Goal: Information Seeking & Learning: Learn about a topic

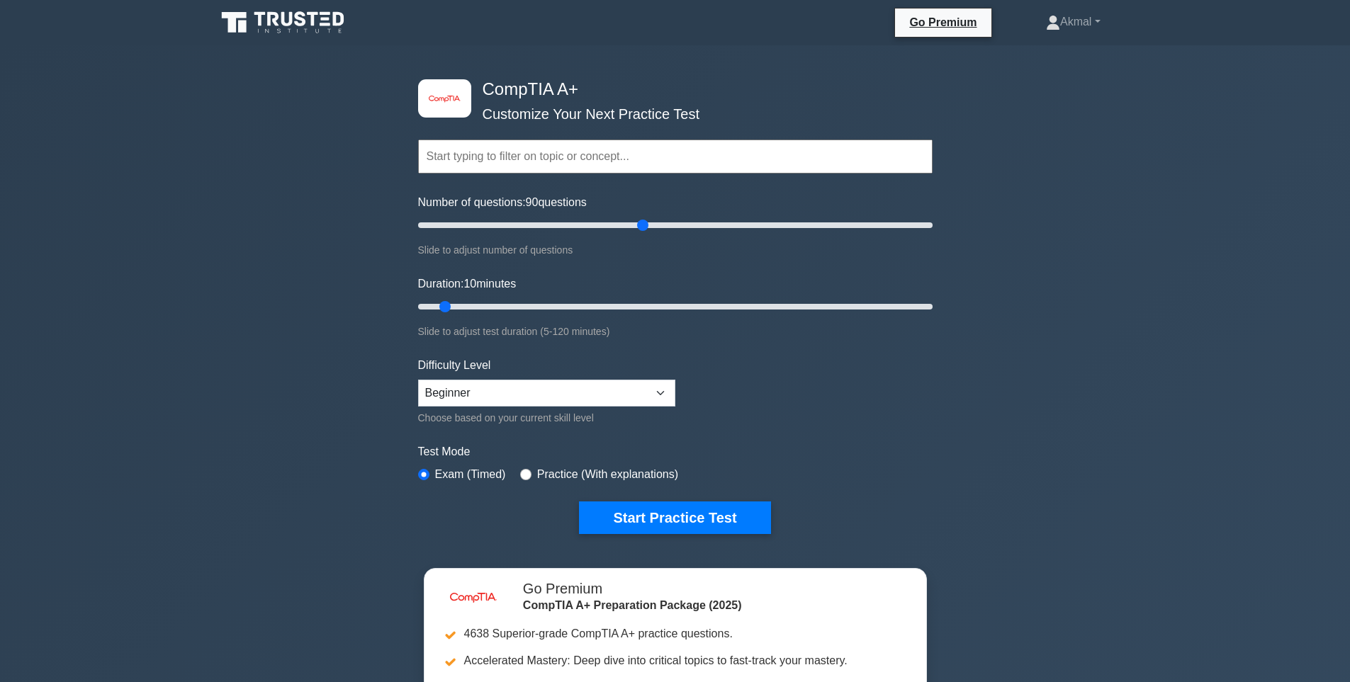
drag, startPoint x: 435, startPoint y: 224, endPoint x: 638, endPoint y: 233, distance: 203.6
type input "90"
click at [638, 233] on input "Number of questions: 90 questions" at bounding box center [675, 225] width 514 height 17
drag, startPoint x: 464, startPoint y: 303, endPoint x: 791, endPoint y: 329, distance: 327.7
type input "90"
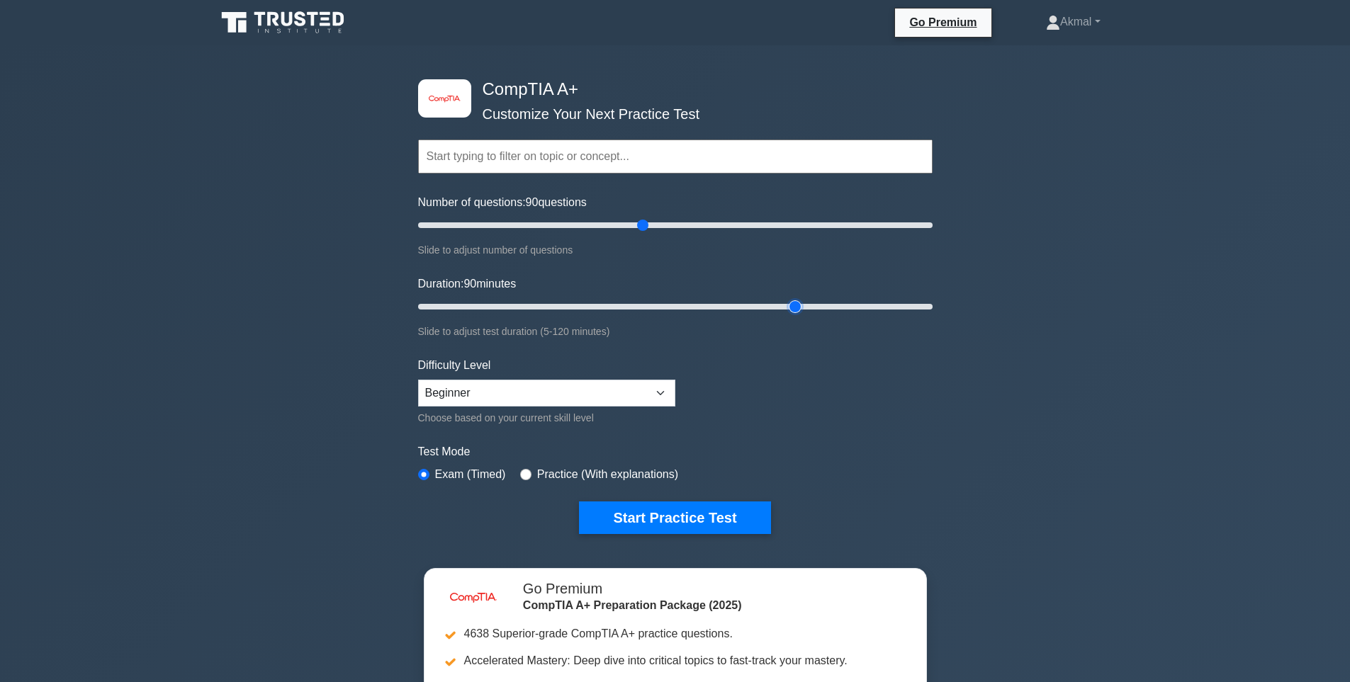
click at [791, 315] on input "Duration: 90 minutes" at bounding box center [675, 306] width 514 height 17
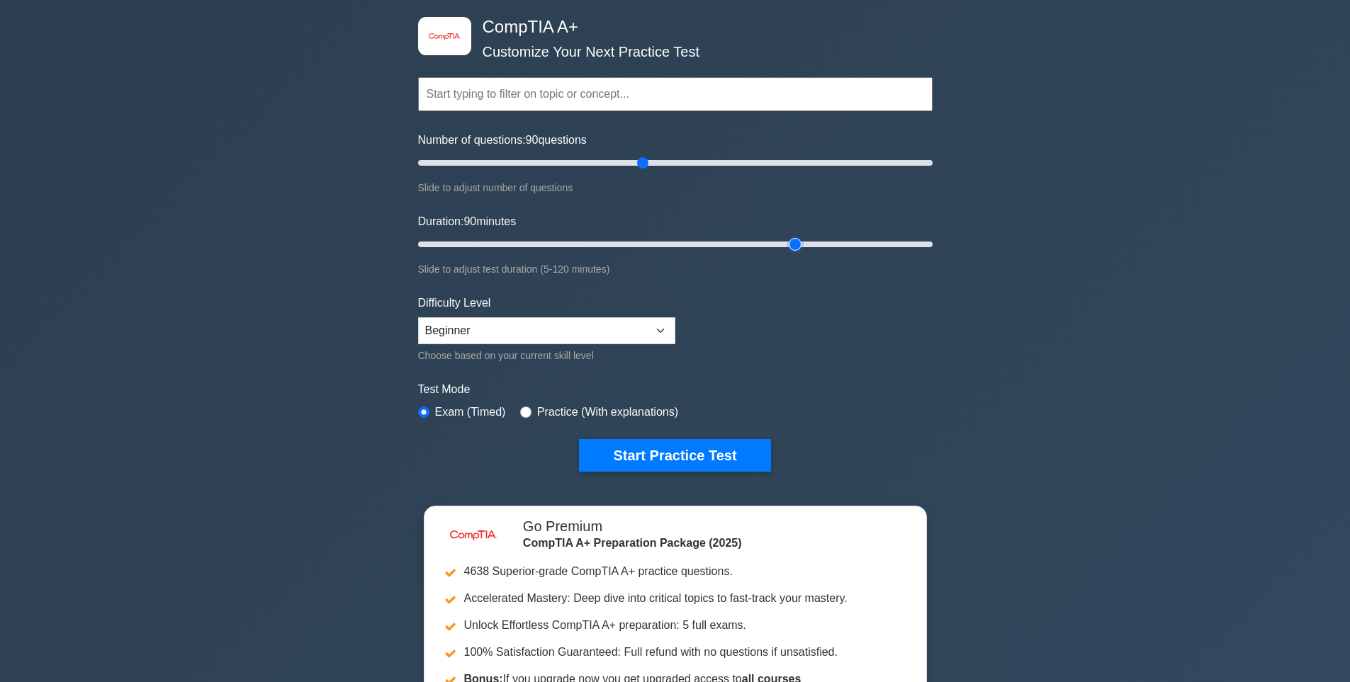
scroll to position [71, 0]
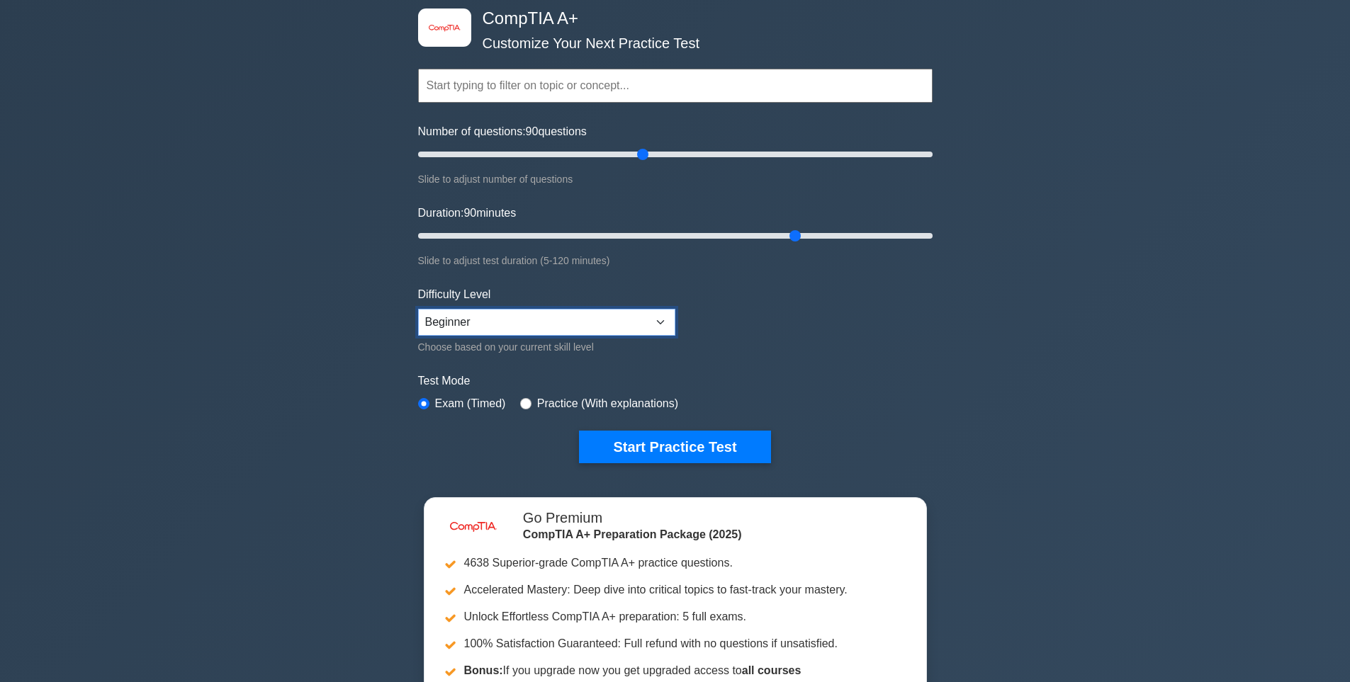
click at [568, 309] on select "Beginner Intermediate Expert" at bounding box center [546, 322] width 257 height 27
click at [559, 313] on select "Beginner Intermediate Expert" at bounding box center [546, 322] width 257 height 27
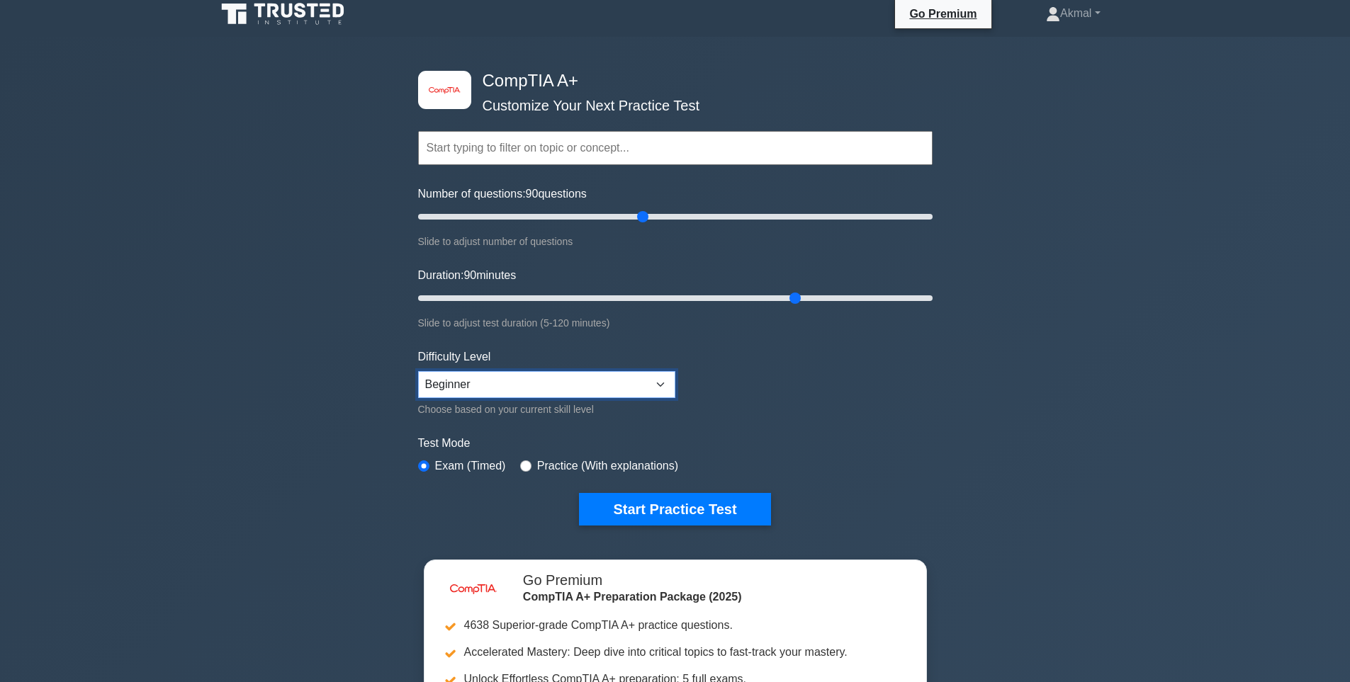
scroll to position [0, 0]
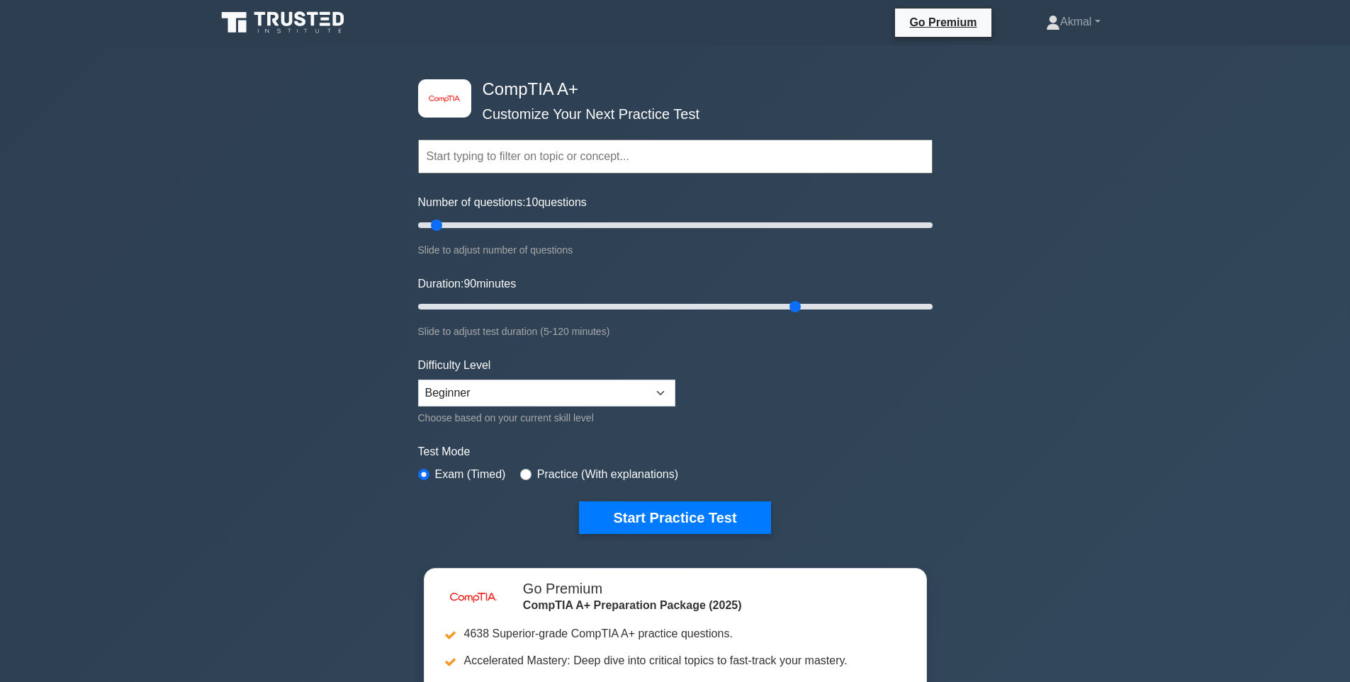
drag, startPoint x: 613, startPoint y: 228, endPoint x: 431, endPoint y: 243, distance: 182.7
type input "10"
click at [431, 234] on input "Number of questions: 10 questions" at bounding box center [675, 225] width 514 height 17
drag, startPoint x: 798, startPoint y: 303, endPoint x: 451, endPoint y: 300, distance: 346.5
type input "10"
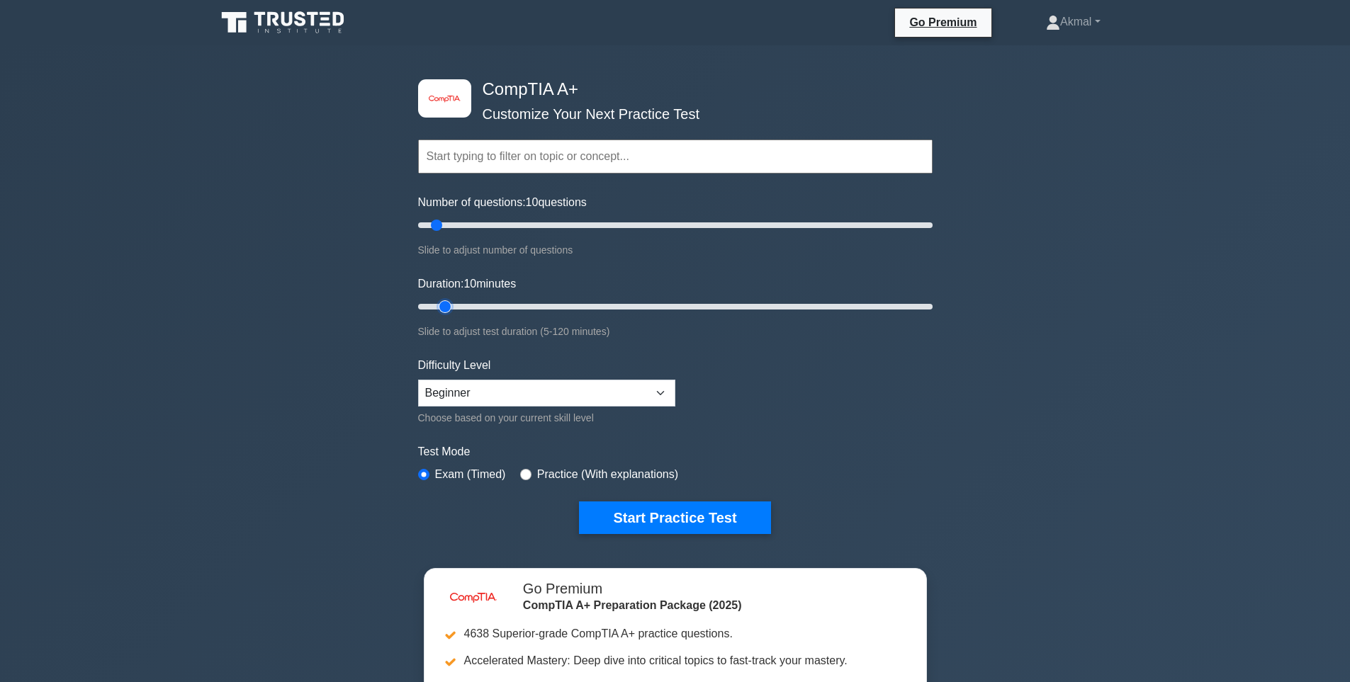
click at [451, 300] on input "Duration: 10 minutes" at bounding box center [675, 306] width 514 height 17
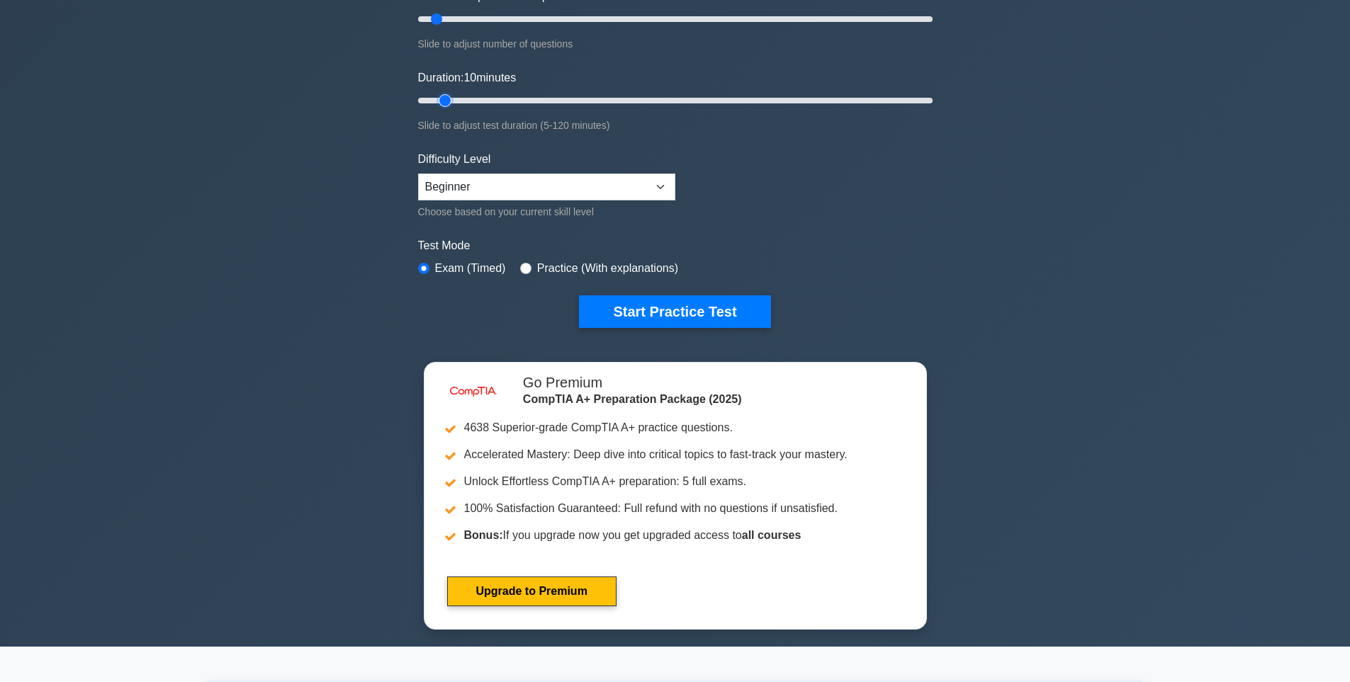
scroll to position [213, 0]
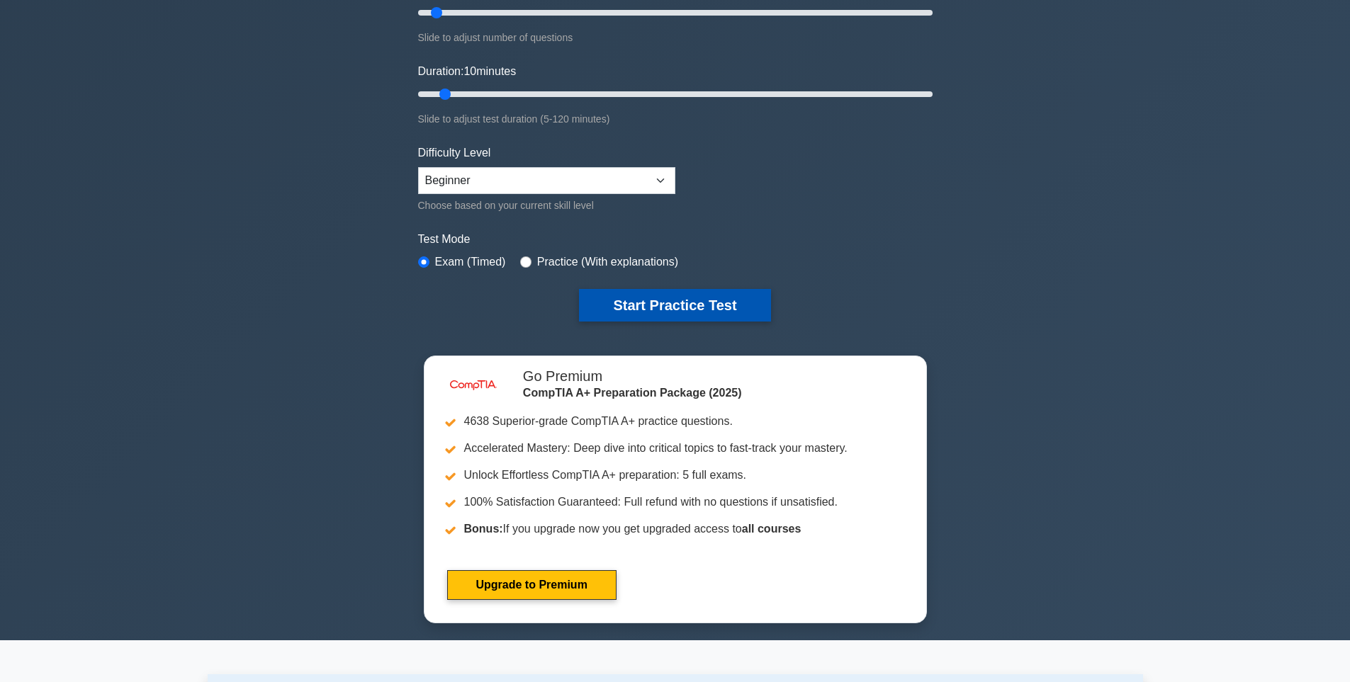
click at [678, 317] on button "Start Practice Test" at bounding box center [674, 305] width 191 height 33
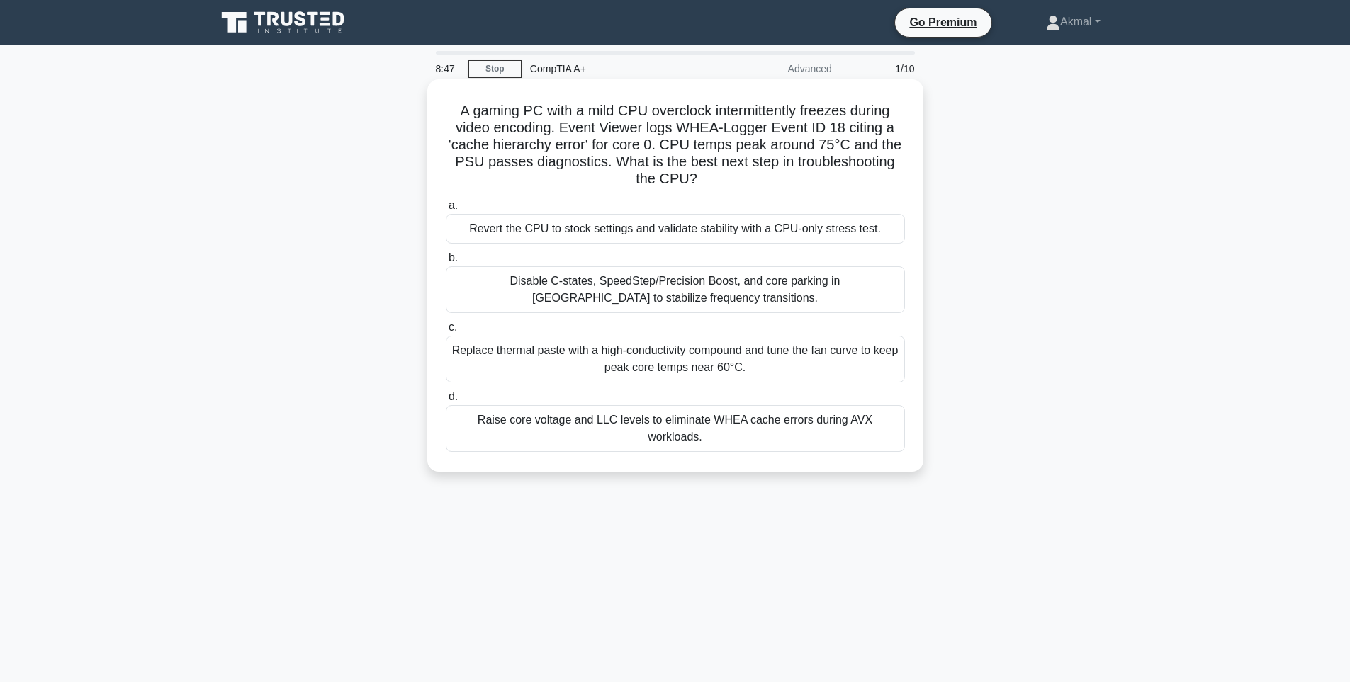
click at [546, 229] on div "Revert the CPU to stock settings and validate stability with a CPU-only stress …" at bounding box center [675, 229] width 459 height 30
click at [446, 210] on input "a. Revert the CPU to stock settings and validate stability with a CPU-only stre…" at bounding box center [446, 205] width 0 height 9
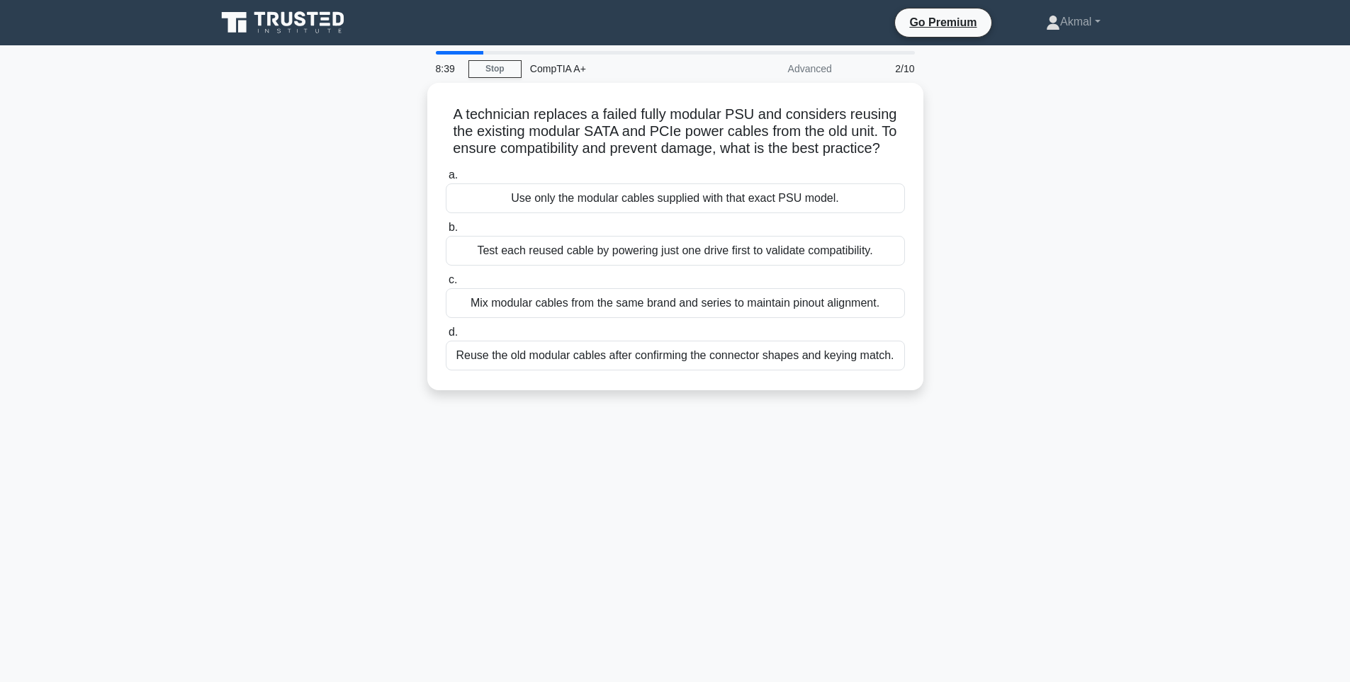
click at [1113, 201] on div "A technician replaces a failed fully modular PSU and considers reusing the exis…" at bounding box center [675, 245] width 935 height 325
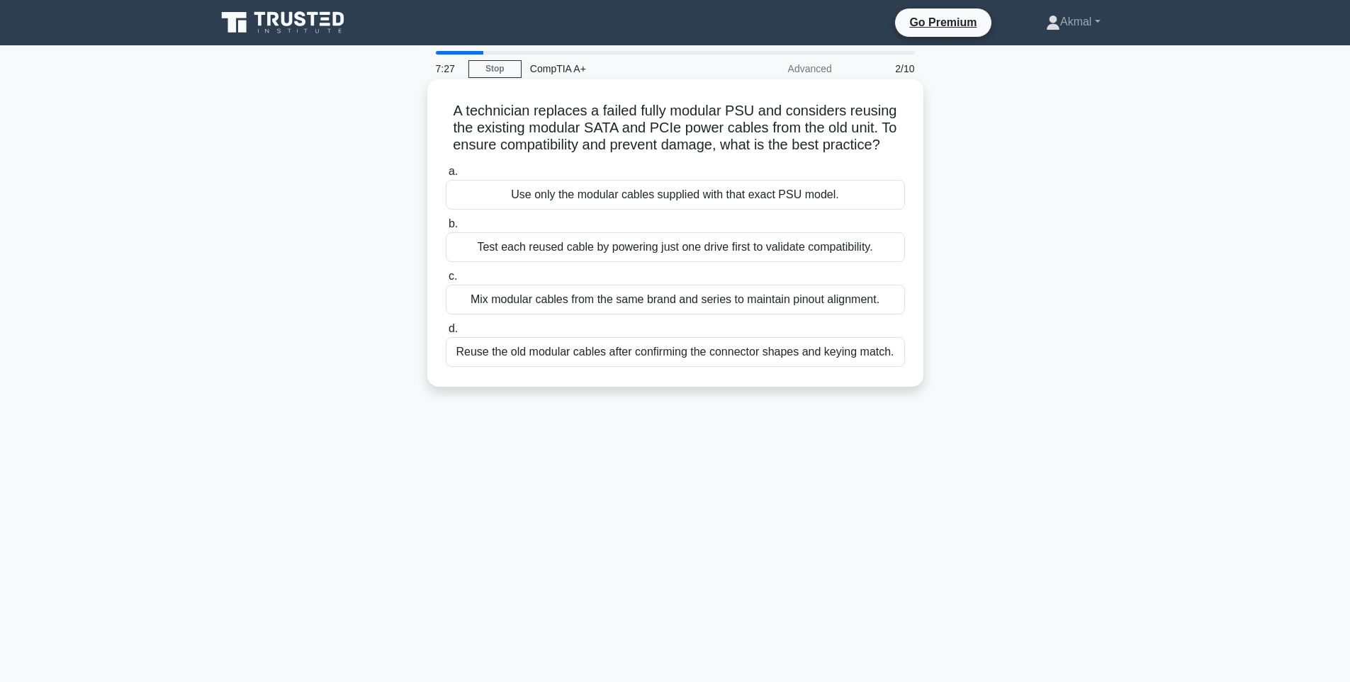
click at [744, 247] on div "Test each reused cable by powering just one drive first to validate compatibili…" at bounding box center [675, 247] width 459 height 30
click at [446, 229] on input "b. Test each reused cable by powering just one drive first to validate compatib…" at bounding box center [446, 224] width 0 height 9
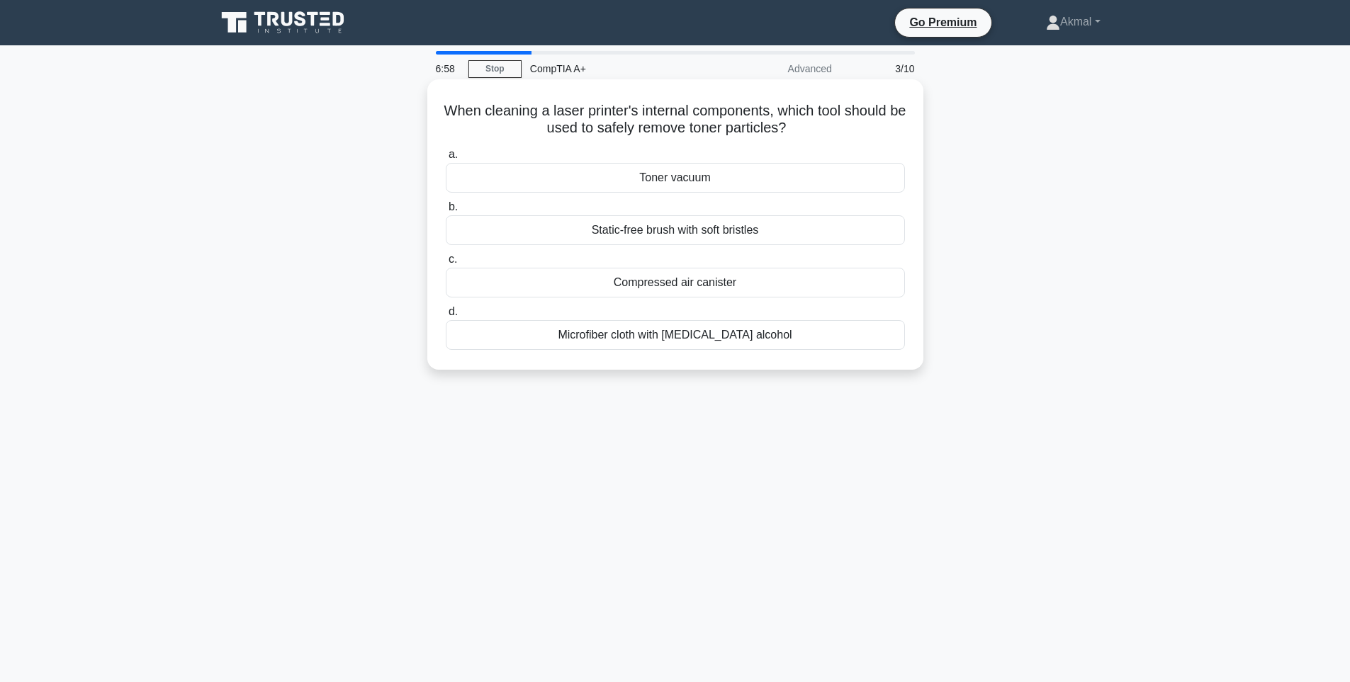
click at [682, 180] on div "Toner vacuum" at bounding box center [675, 178] width 459 height 30
click at [446, 159] on input "a. Toner vacuum" at bounding box center [446, 154] width 0 height 9
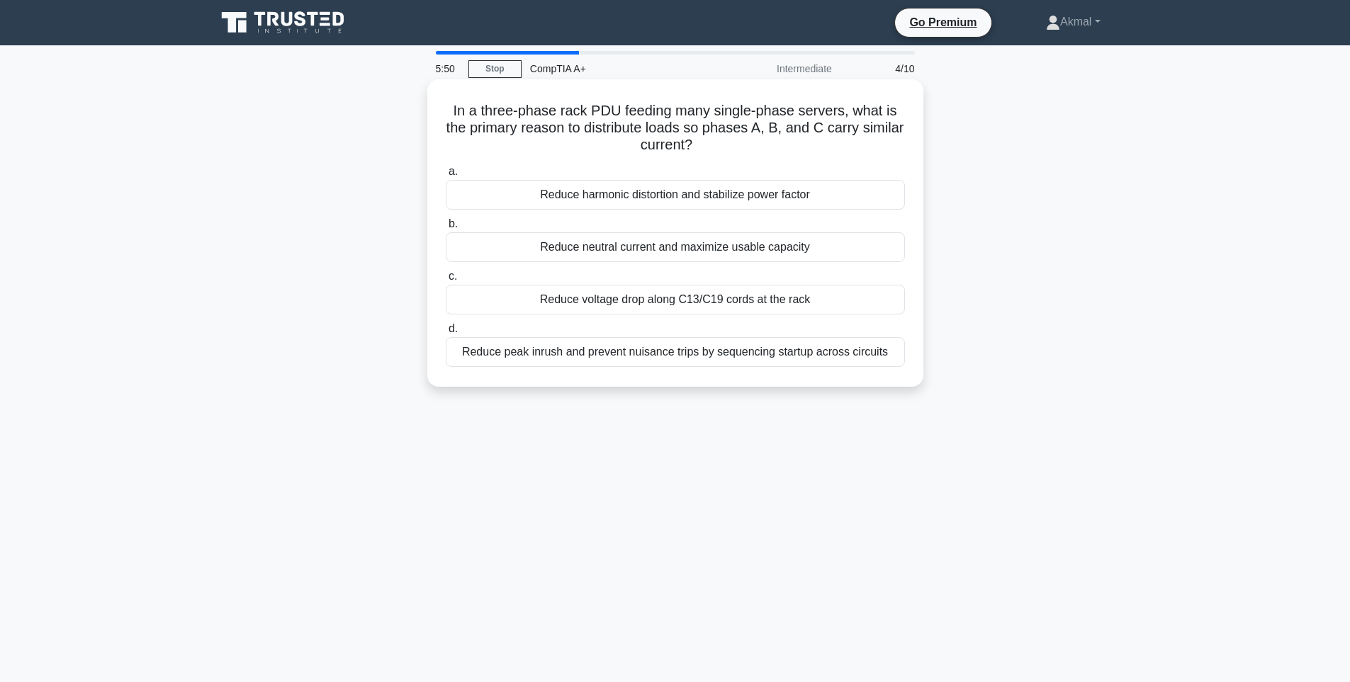
click at [734, 340] on div "Reduce peak inrush and prevent nuisance trips by sequencing startup across circ…" at bounding box center [675, 352] width 459 height 30
click at [446, 334] on input "d. Reduce peak inrush and prevent nuisance trips by sequencing startup across c…" at bounding box center [446, 329] width 0 height 9
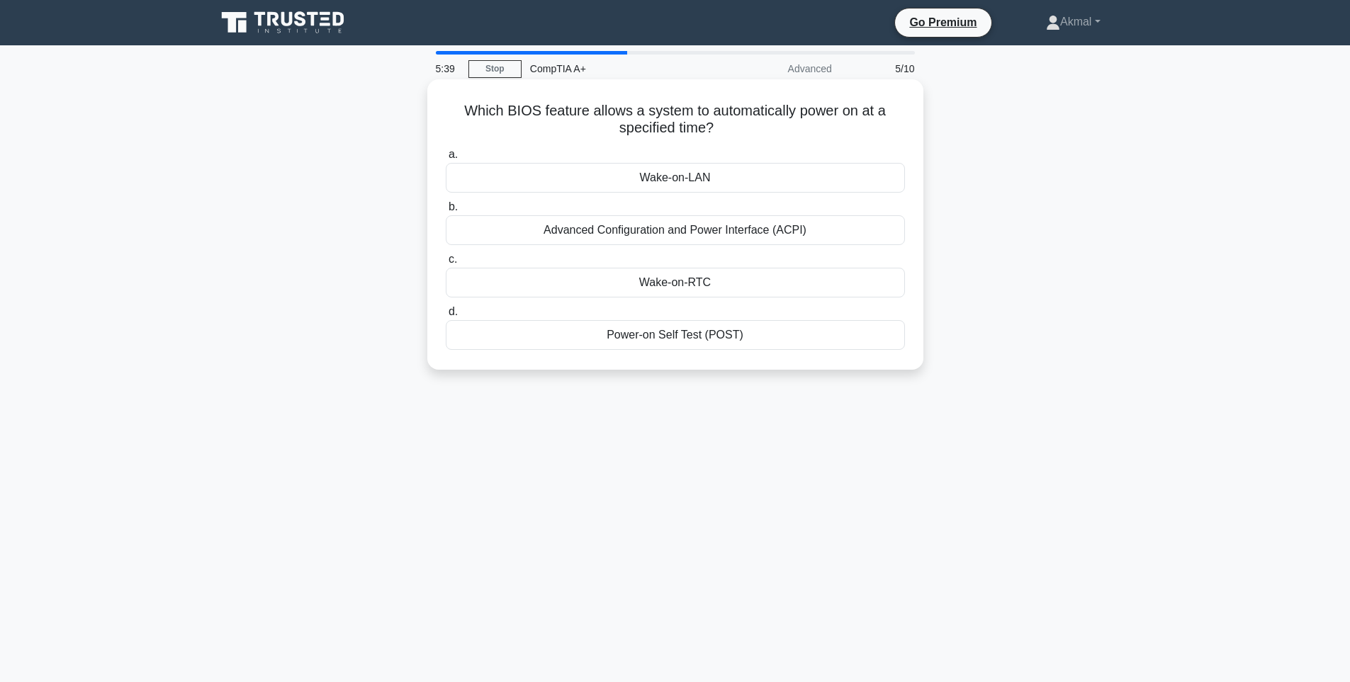
click at [677, 343] on div "Power-on Self Test (POST)" at bounding box center [675, 335] width 459 height 30
click at [446, 317] on input "d. Power-on Self Test (POST)" at bounding box center [446, 312] width 0 height 9
click at [752, 283] on div "Hypervisor-based isolation" at bounding box center [675, 283] width 459 height 30
click at [446, 264] on input "c. Hypervisor-based isolation" at bounding box center [446, 259] width 0 height 9
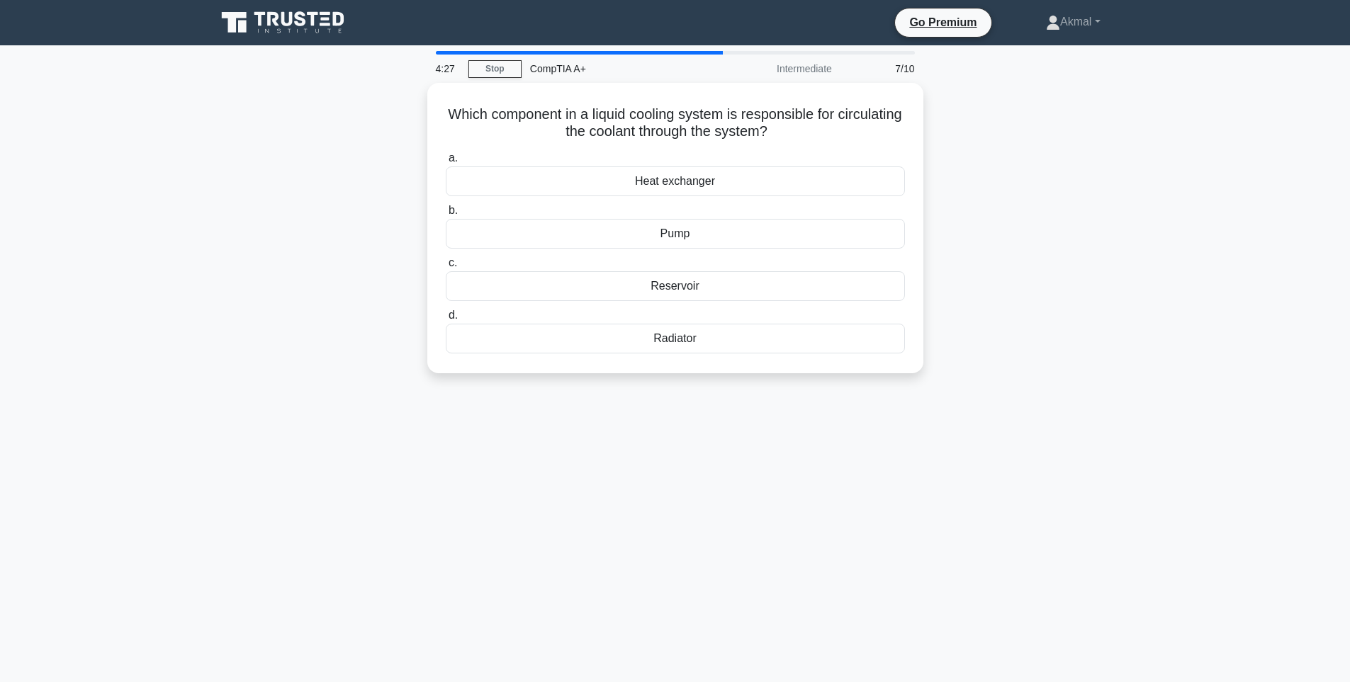
click at [1021, 227] on div "Which component in a liquid cooling system is responsible for circulating the c…" at bounding box center [675, 237] width 935 height 308
click at [677, 230] on div "Pump" at bounding box center [675, 230] width 459 height 30
click at [446, 212] on input "b. Pump" at bounding box center [446, 207] width 0 height 9
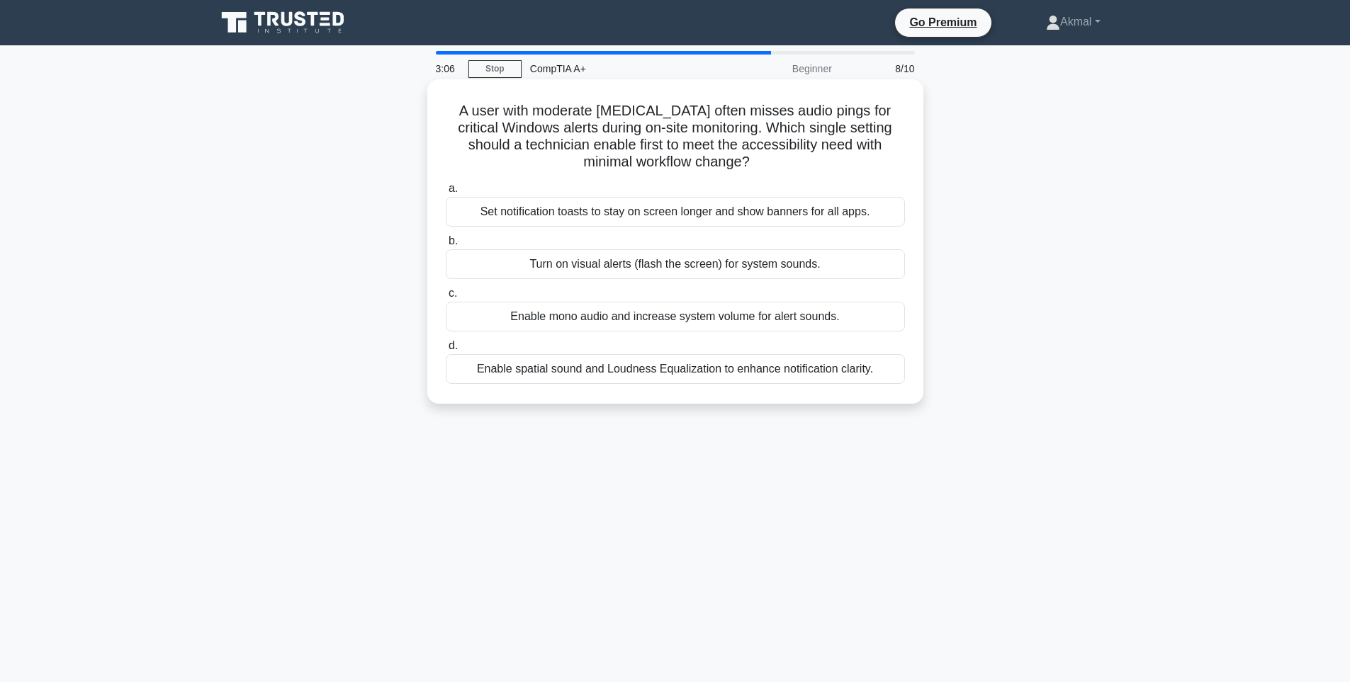
click at [672, 268] on div "Turn on visual alerts (flash the screen) for system sounds." at bounding box center [675, 264] width 459 height 30
click at [446, 246] on input "b. Turn on visual alerts (flash the screen) for system sounds." at bounding box center [446, 241] width 0 height 9
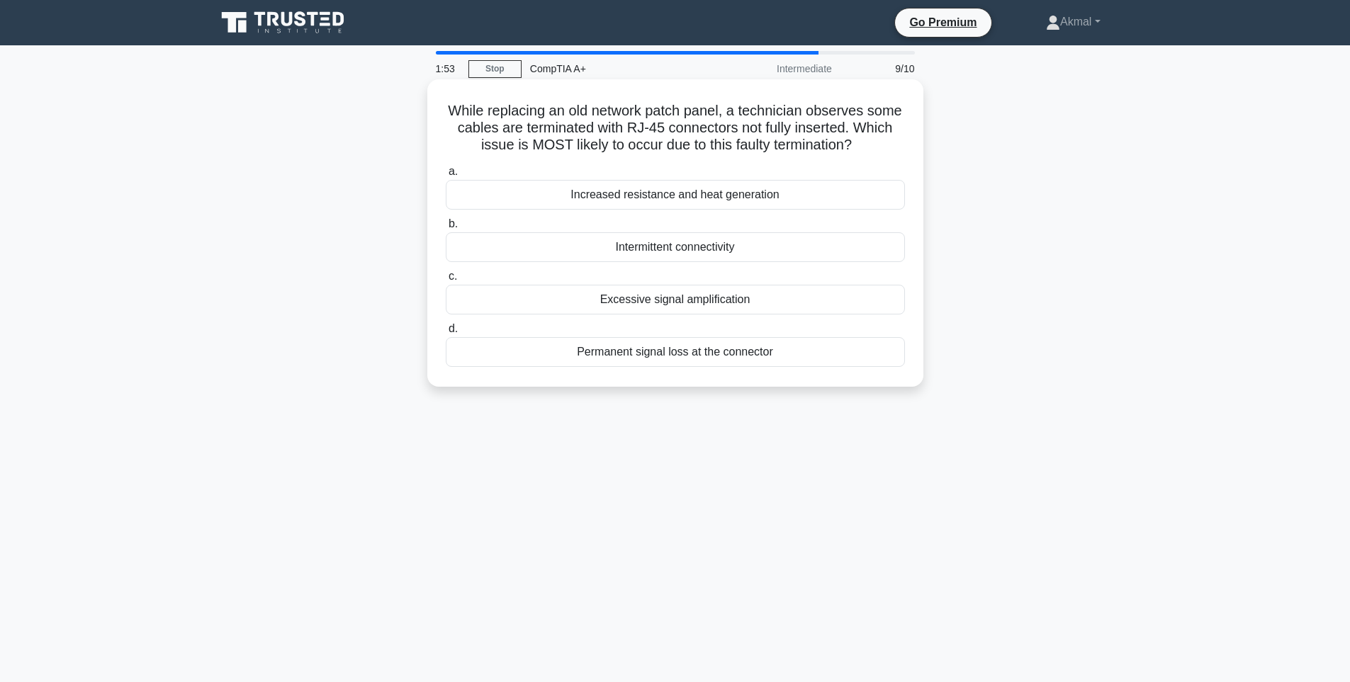
click at [673, 354] on div "Permanent signal loss at the connector" at bounding box center [675, 352] width 459 height 30
click at [446, 334] on input "d. Permanent signal loss at the connector" at bounding box center [446, 329] width 0 height 9
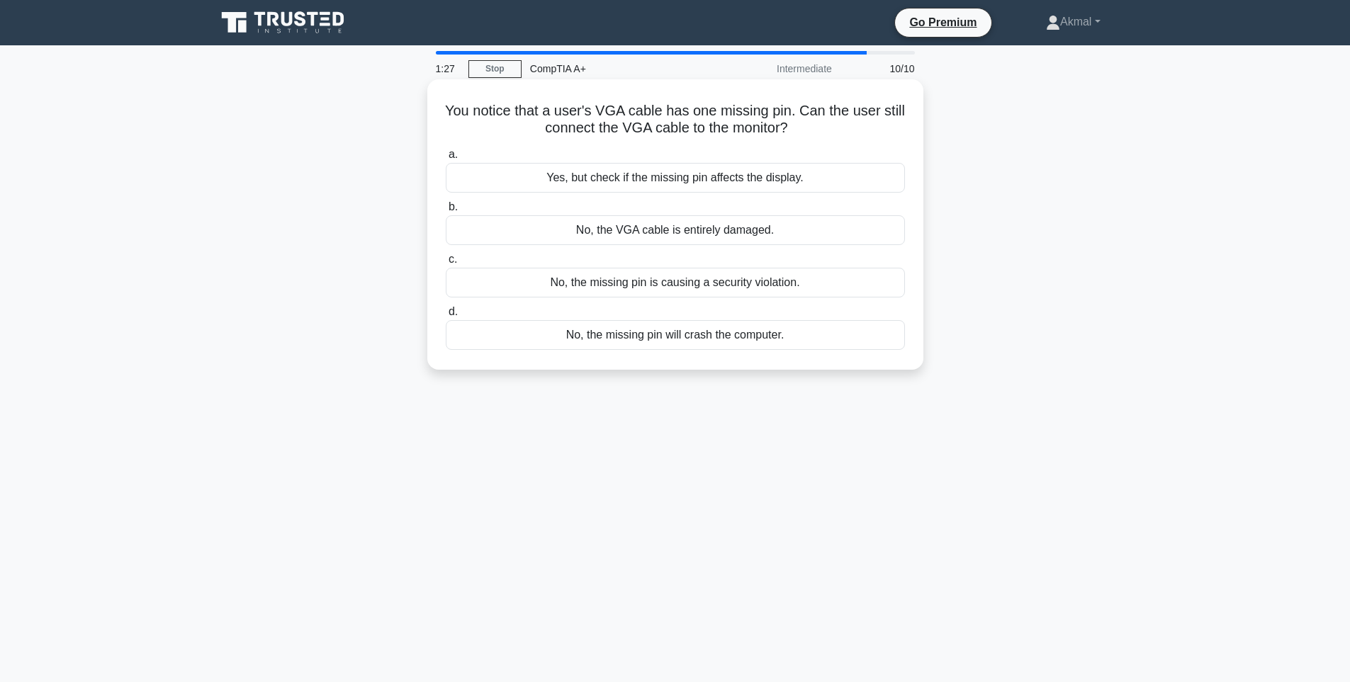
click at [633, 184] on div "Yes, but check if the missing pin affects the display." at bounding box center [675, 178] width 459 height 30
click at [446, 159] on input "a. Yes, but check if the missing pin affects the display." at bounding box center [446, 154] width 0 height 9
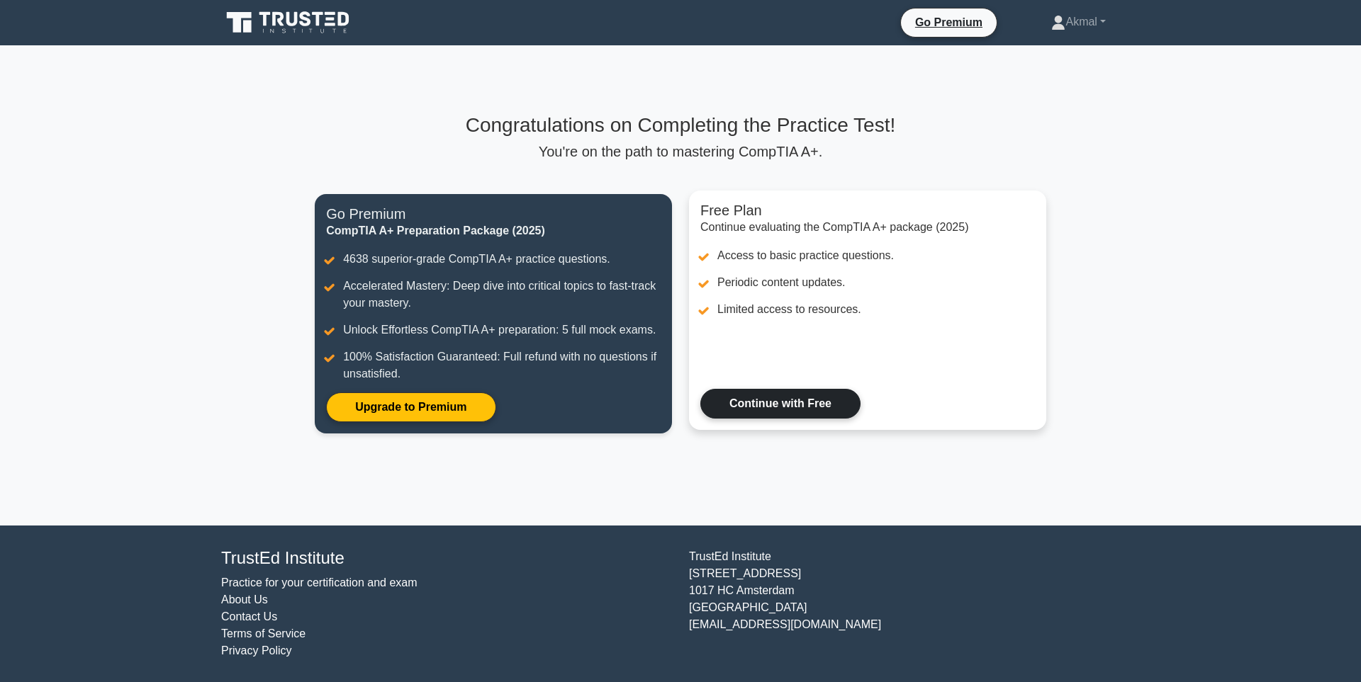
click at [812, 410] on link "Continue with Free" at bounding box center [780, 404] width 160 height 30
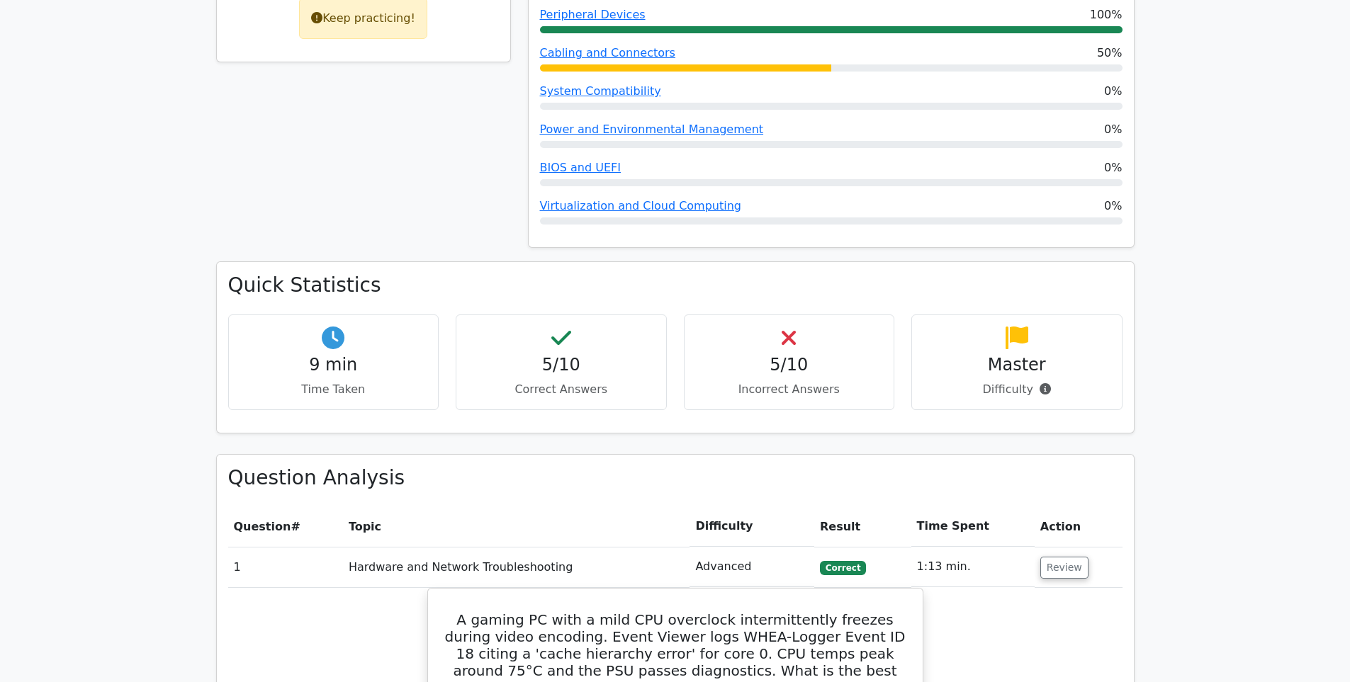
scroll to position [780, 0]
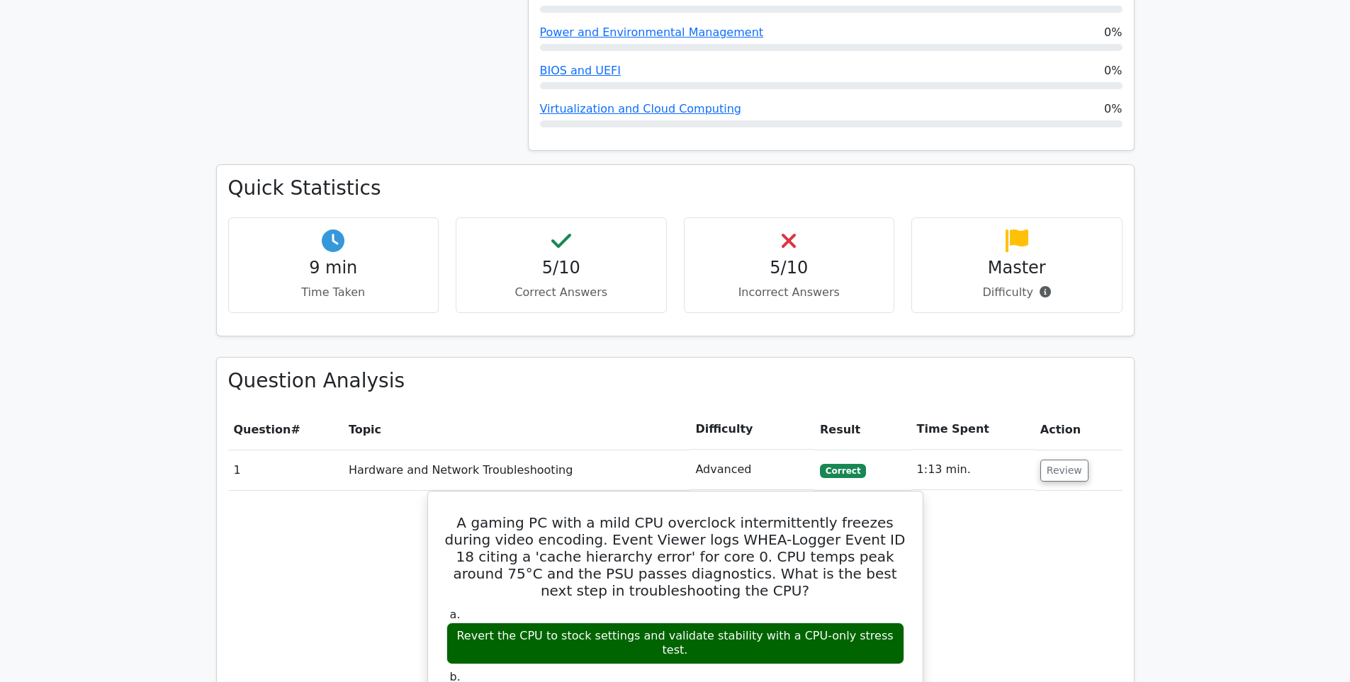
click at [1026, 230] on icon at bounding box center [1017, 241] width 23 height 23
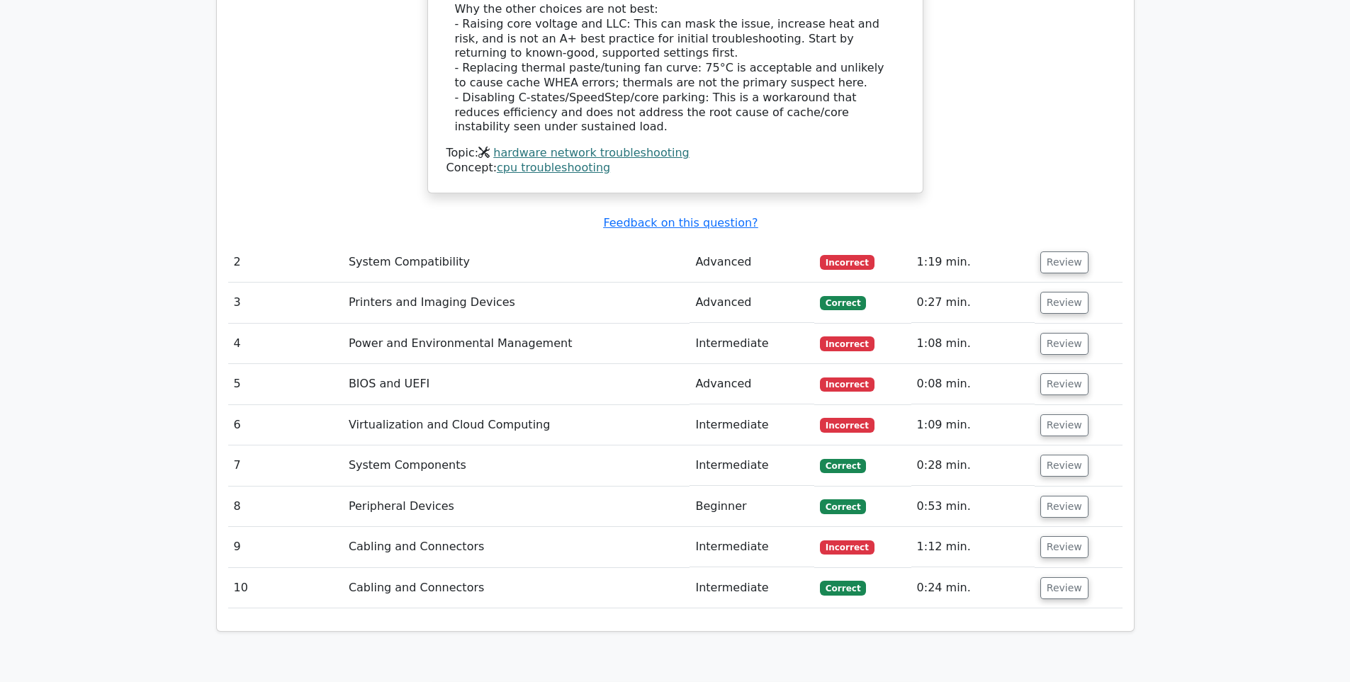
scroll to position [1800, 0]
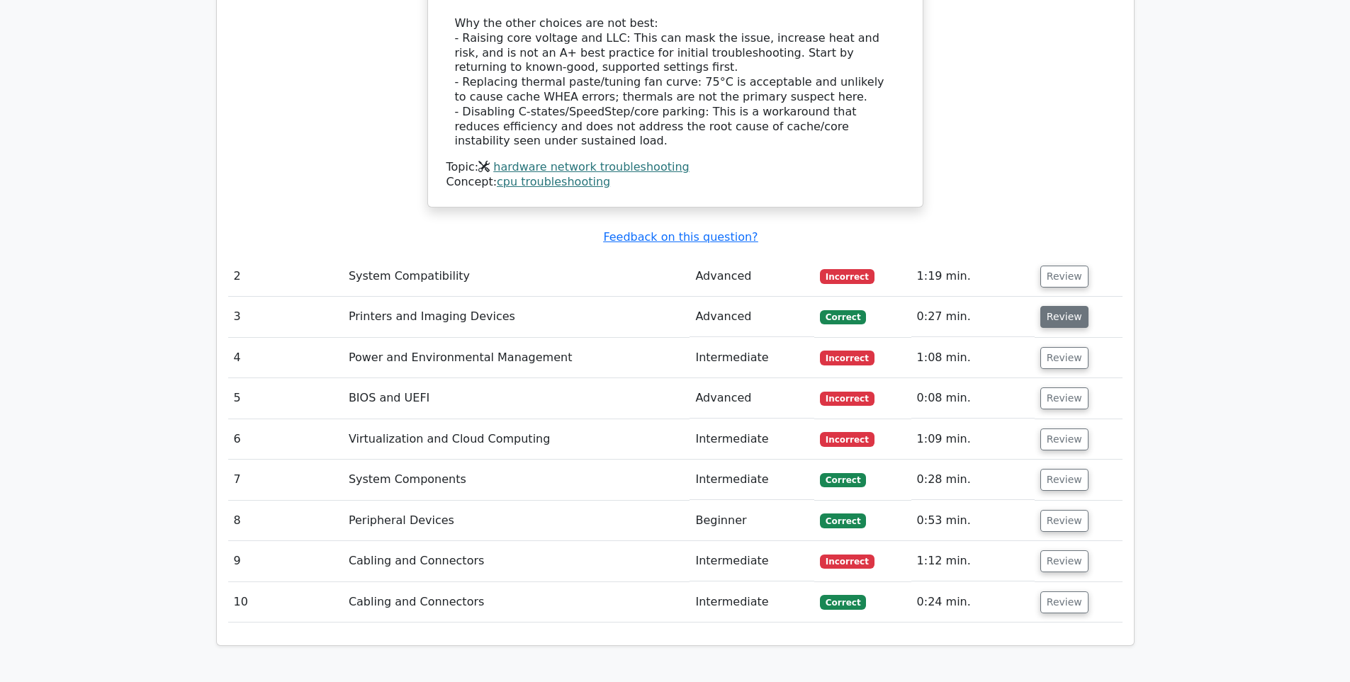
click at [1053, 306] on button "Review" at bounding box center [1064, 317] width 48 height 22
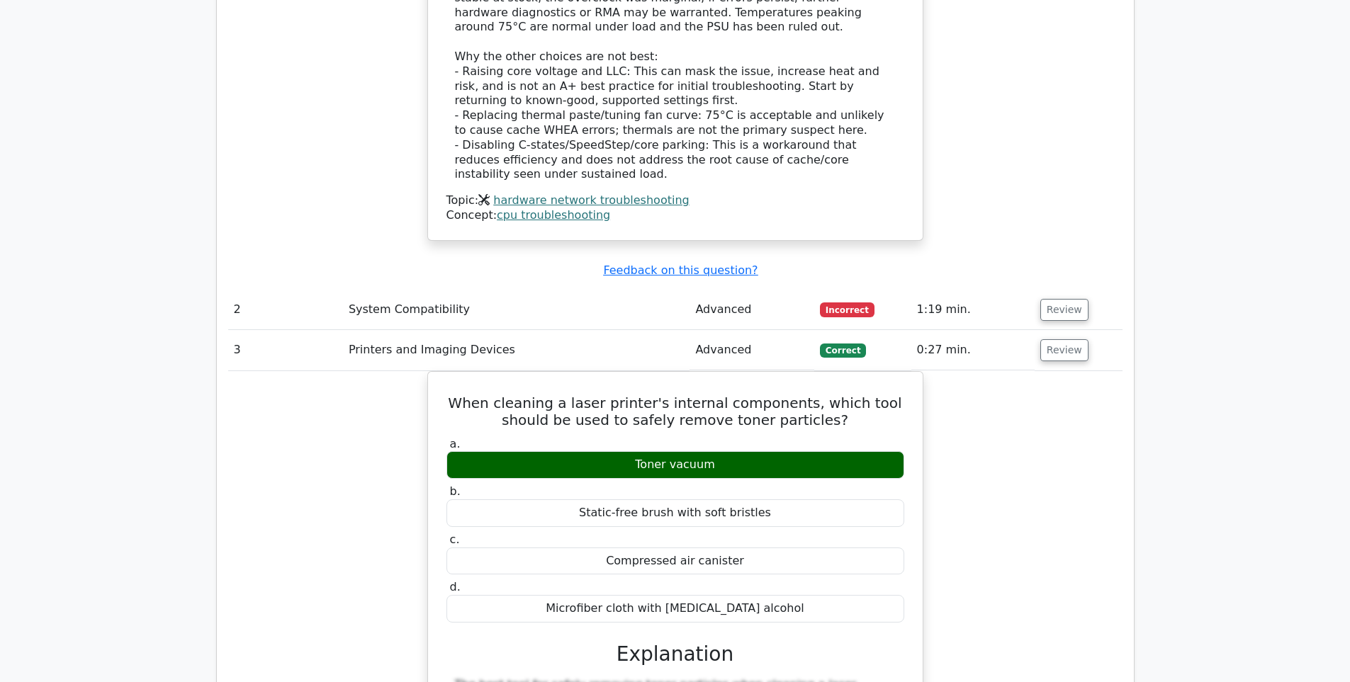
scroll to position [1729, 0]
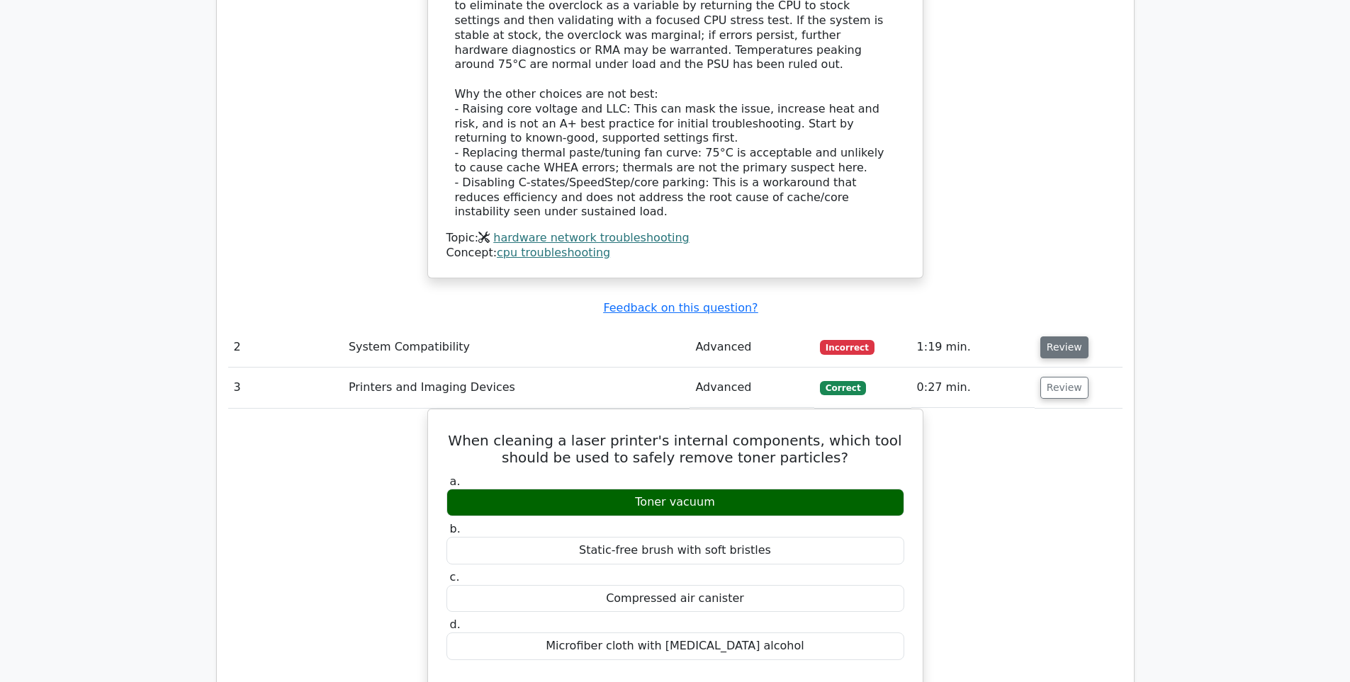
click at [1050, 337] on button "Review" at bounding box center [1064, 348] width 48 height 22
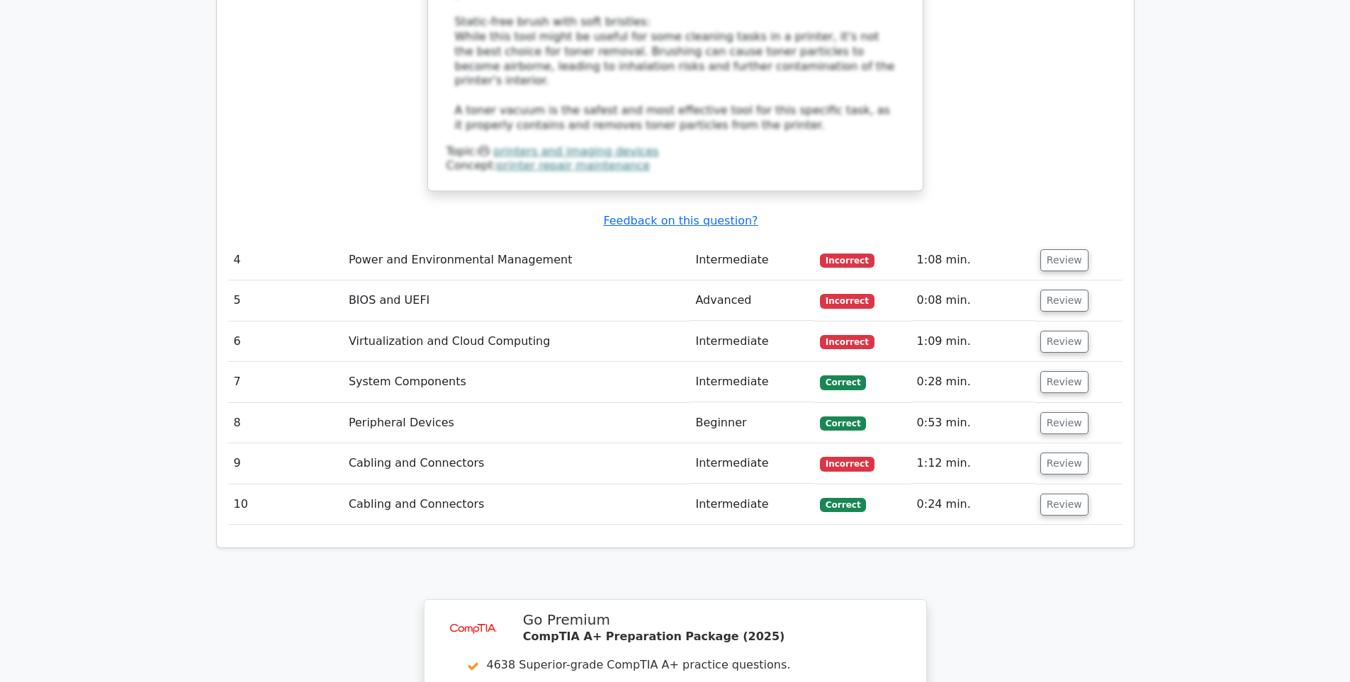
scroll to position [3462, 0]
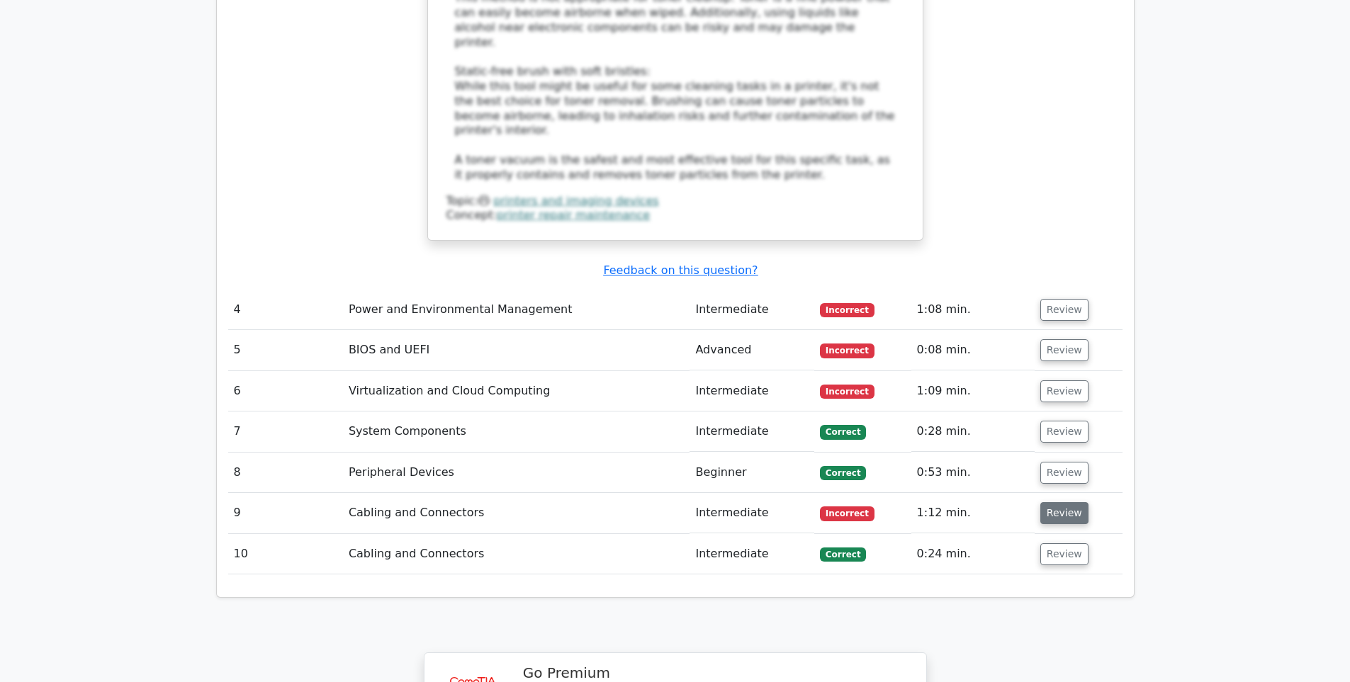
click at [1046, 502] on button "Review" at bounding box center [1064, 513] width 48 height 22
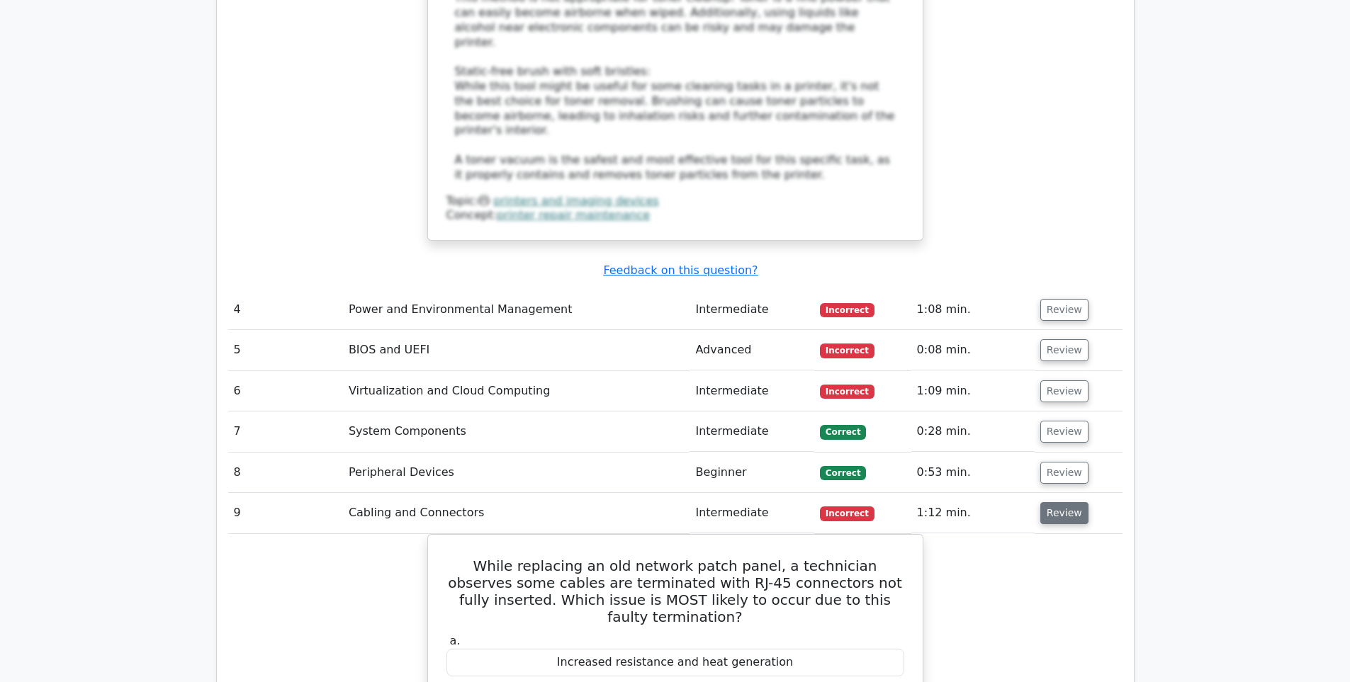
click at [1049, 502] on button "Review" at bounding box center [1064, 513] width 48 height 22
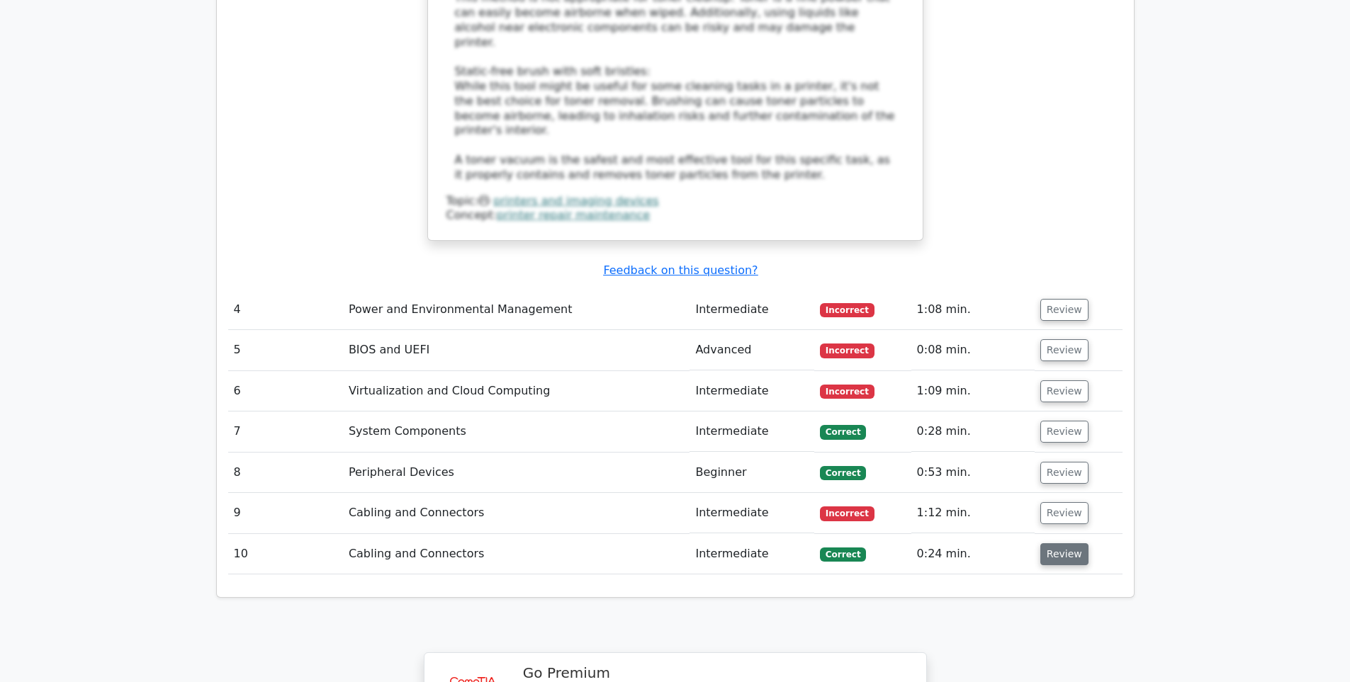
click at [1054, 544] on button "Review" at bounding box center [1064, 555] width 48 height 22
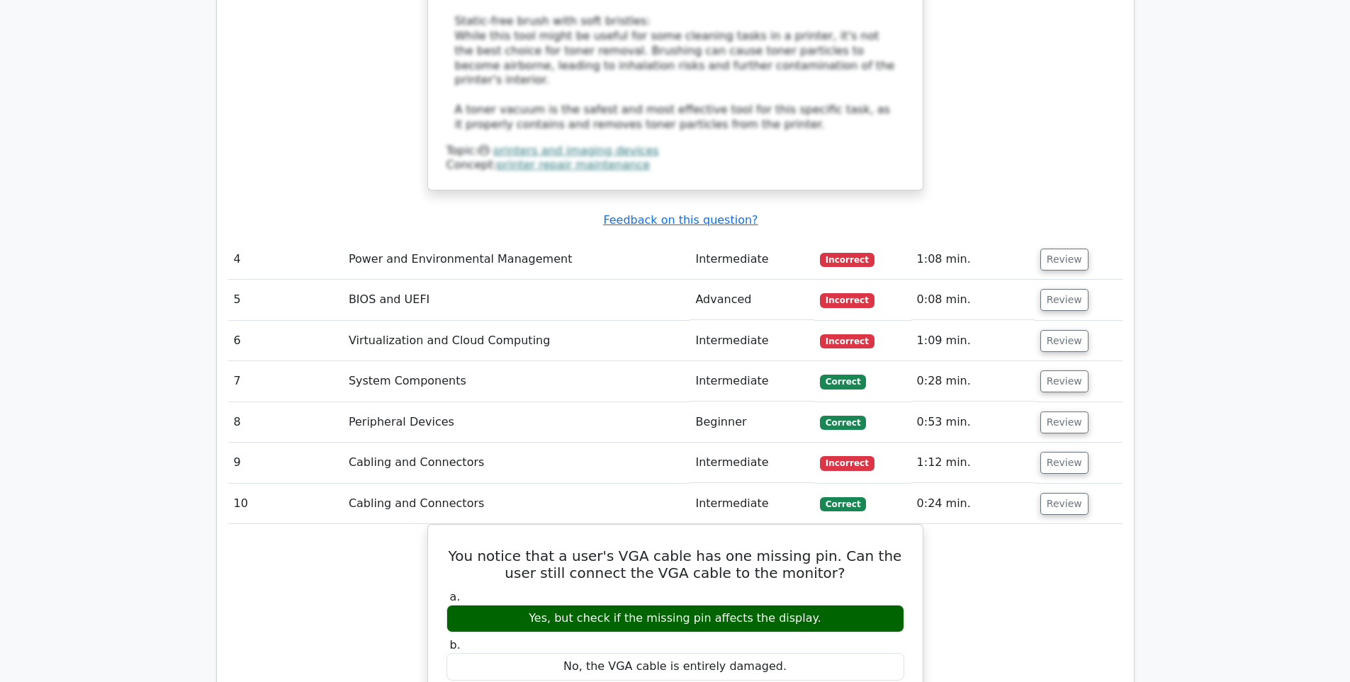
scroll to position [3533, 0]
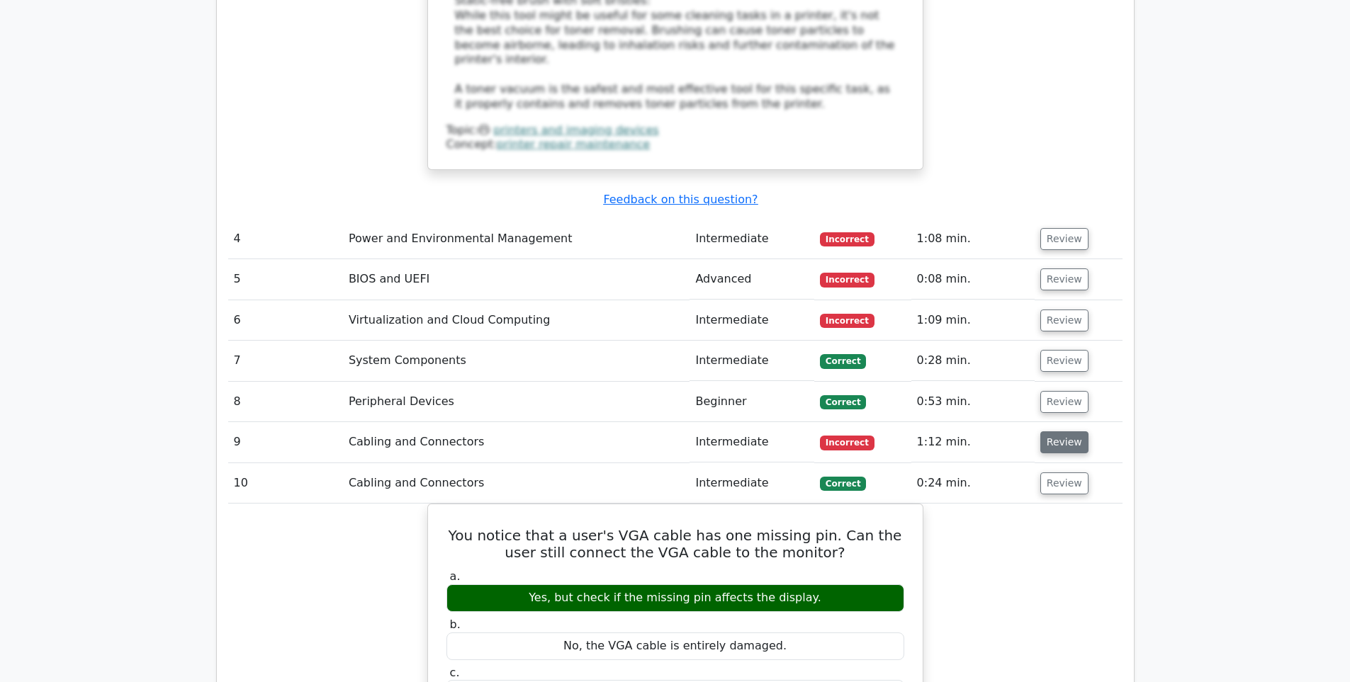
click at [1048, 432] on button "Review" at bounding box center [1064, 443] width 48 height 22
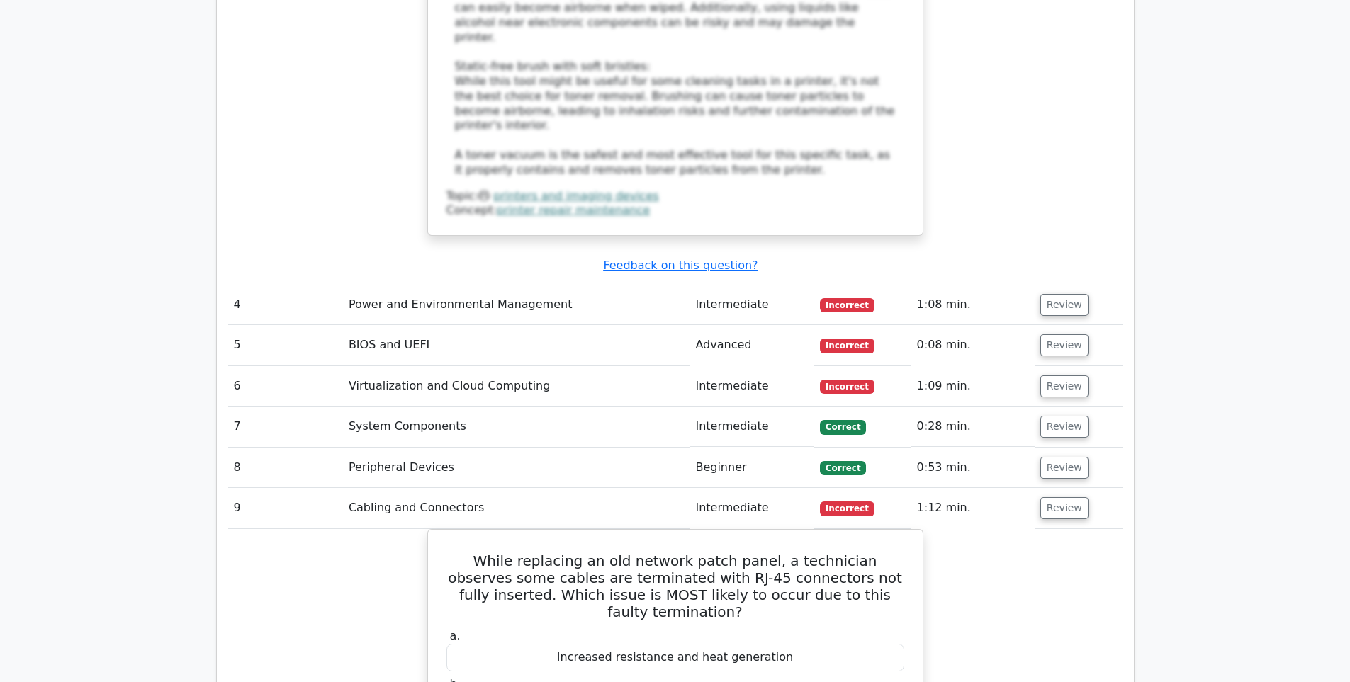
scroll to position [3462, 0]
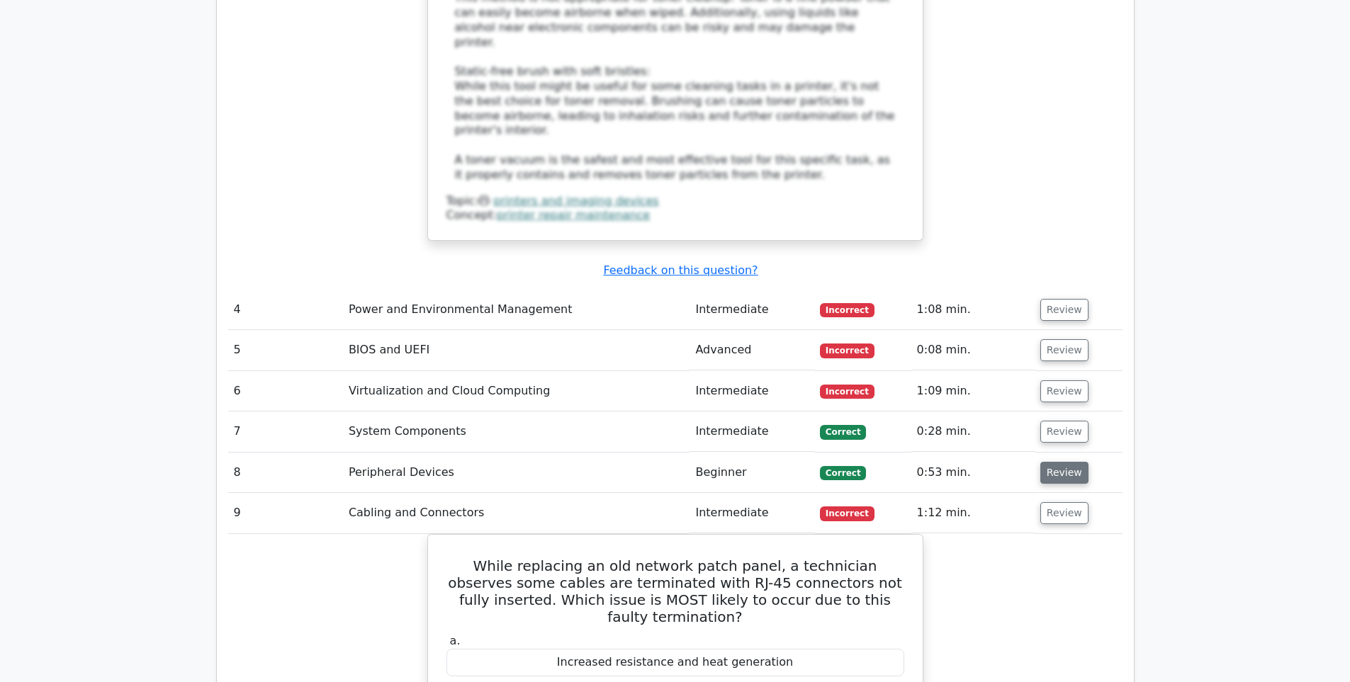
click at [1064, 462] on button "Review" at bounding box center [1064, 473] width 48 height 22
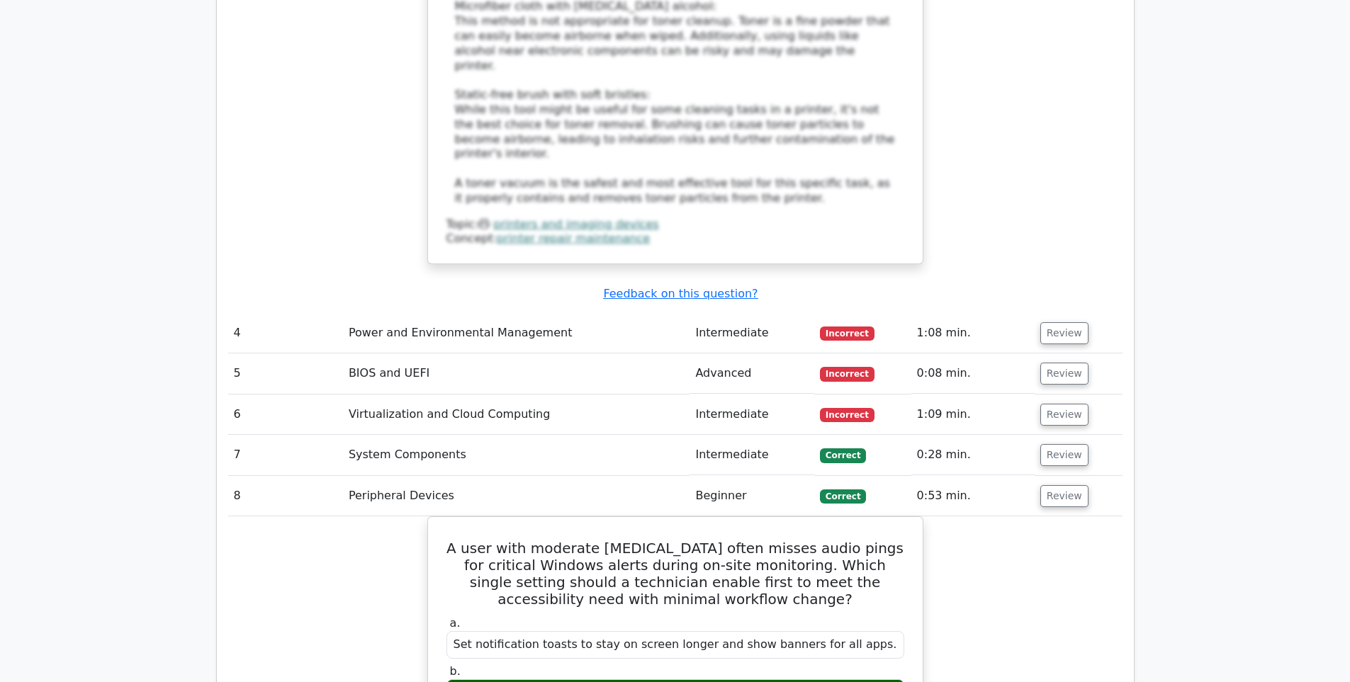
scroll to position [3391, 0]
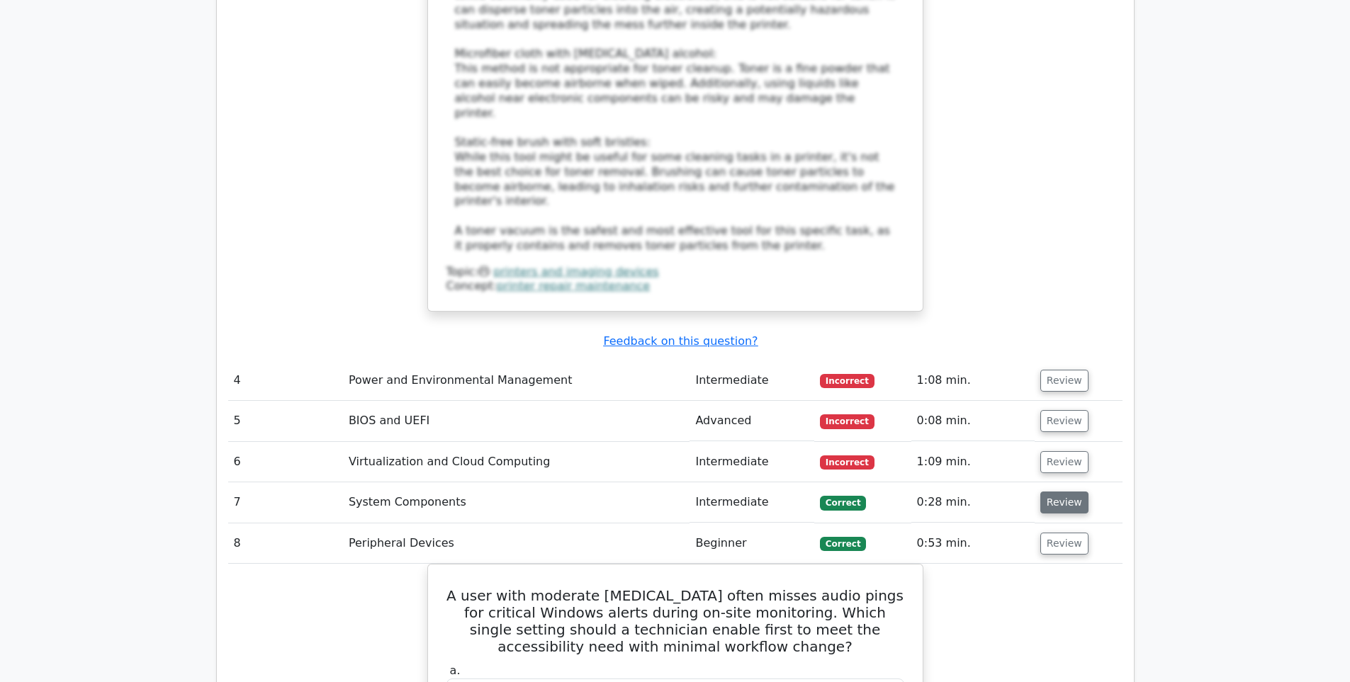
click at [1051, 492] on button "Review" at bounding box center [1064, 503] width 48 height 22
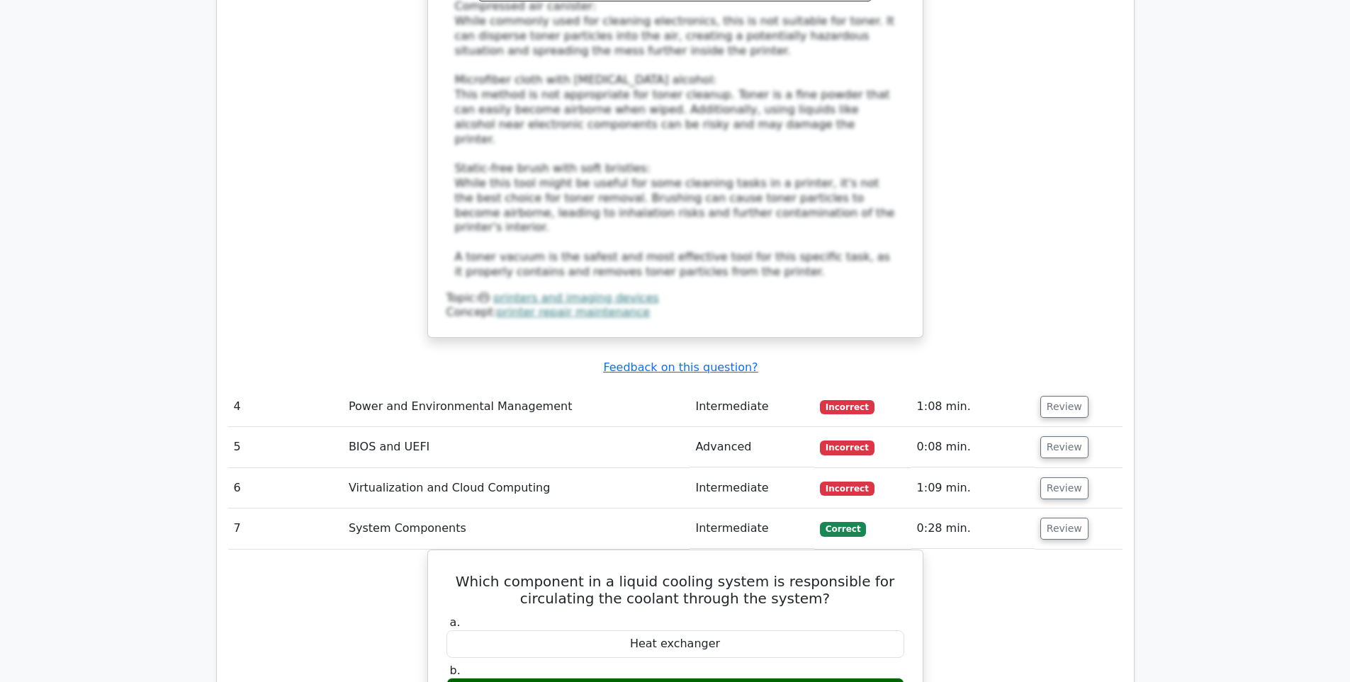
scroll to position [3320, 0]
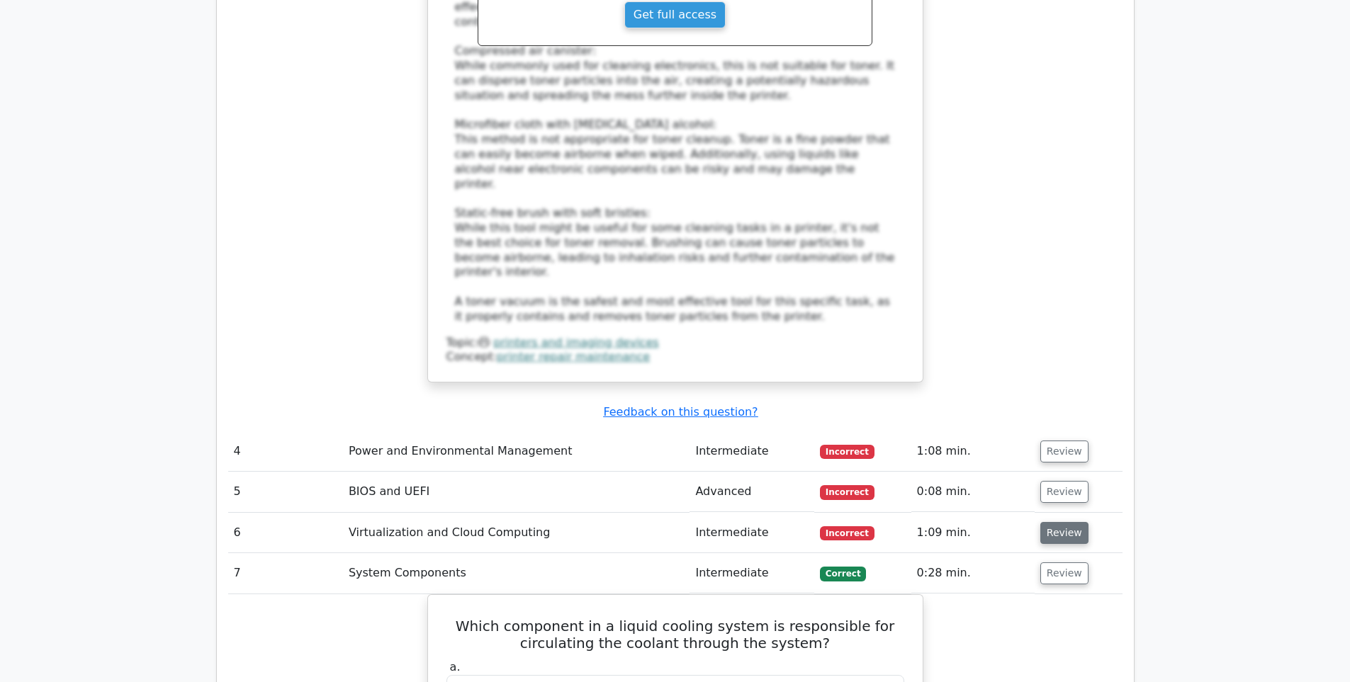
click at [1058, 522] on button "Review" at bounding box center [1064, 533] width 48 height 22
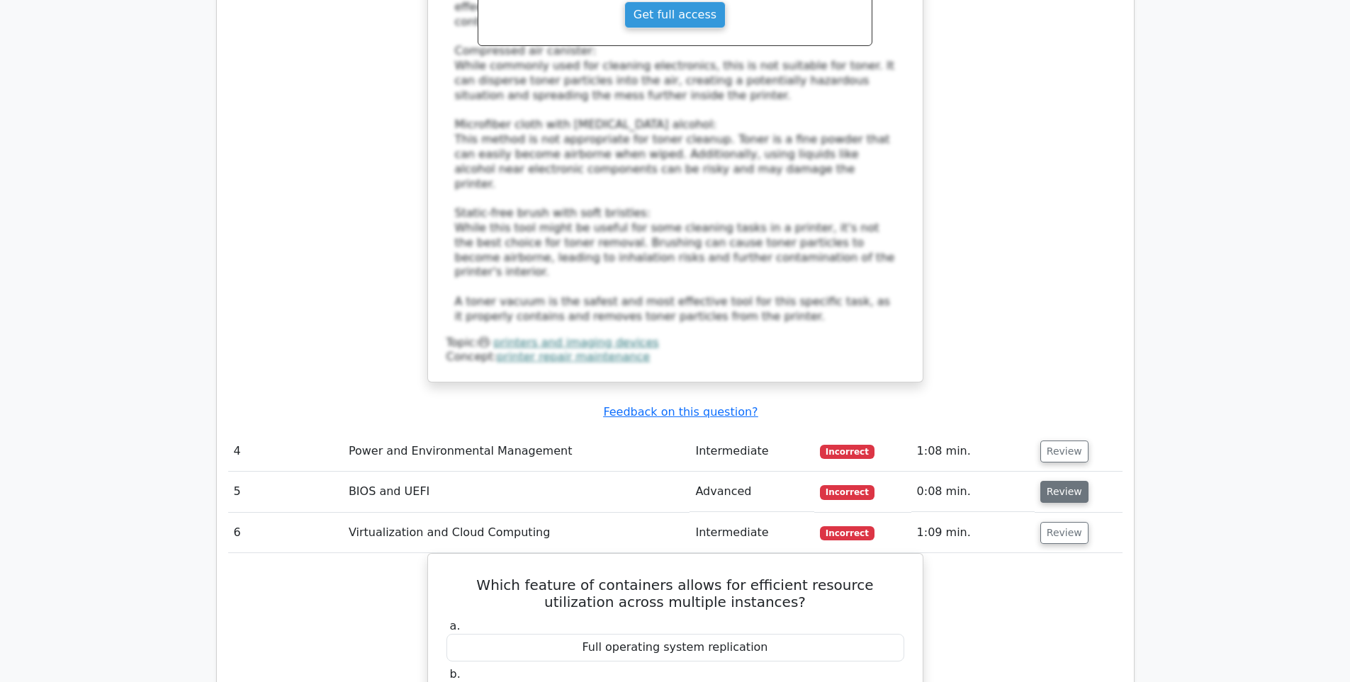
click at [1042, 481] on button "Review" at bounding box center [1064, 492] width 48 height 22
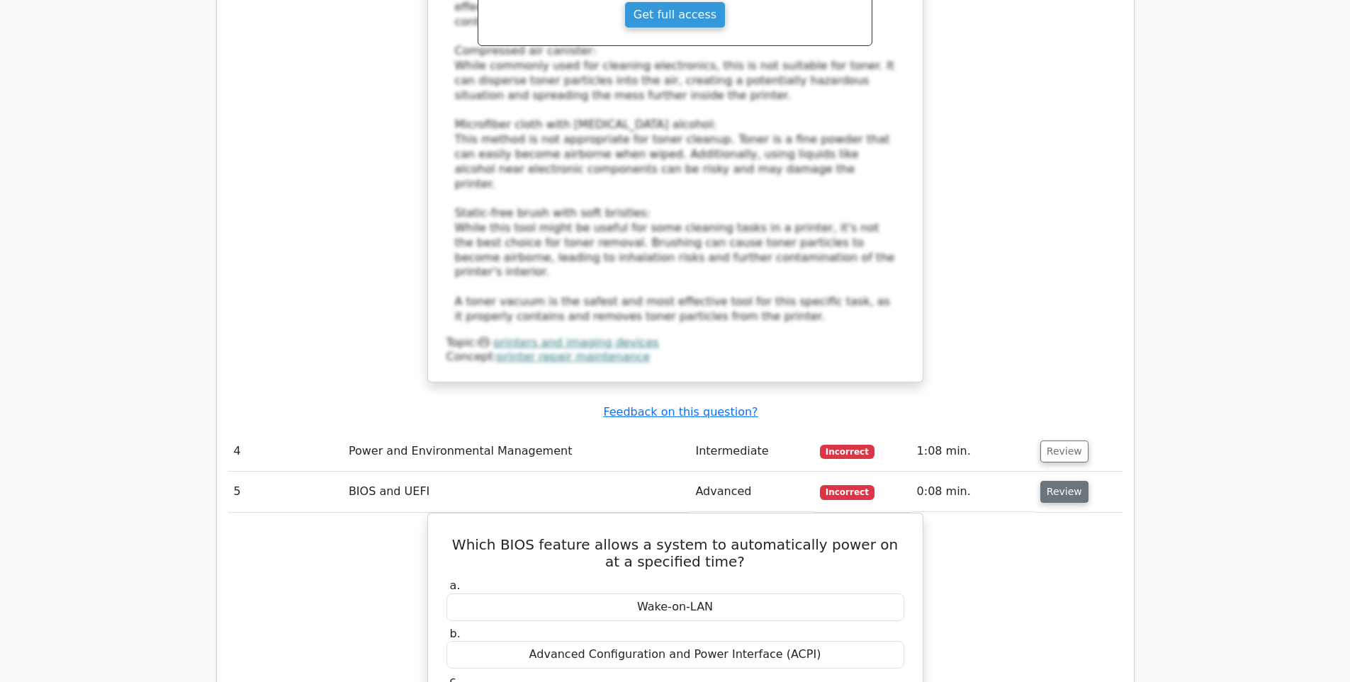
click at [1057, 481] on button "Review" at bounding box center [1064, 492] width 48 height 22
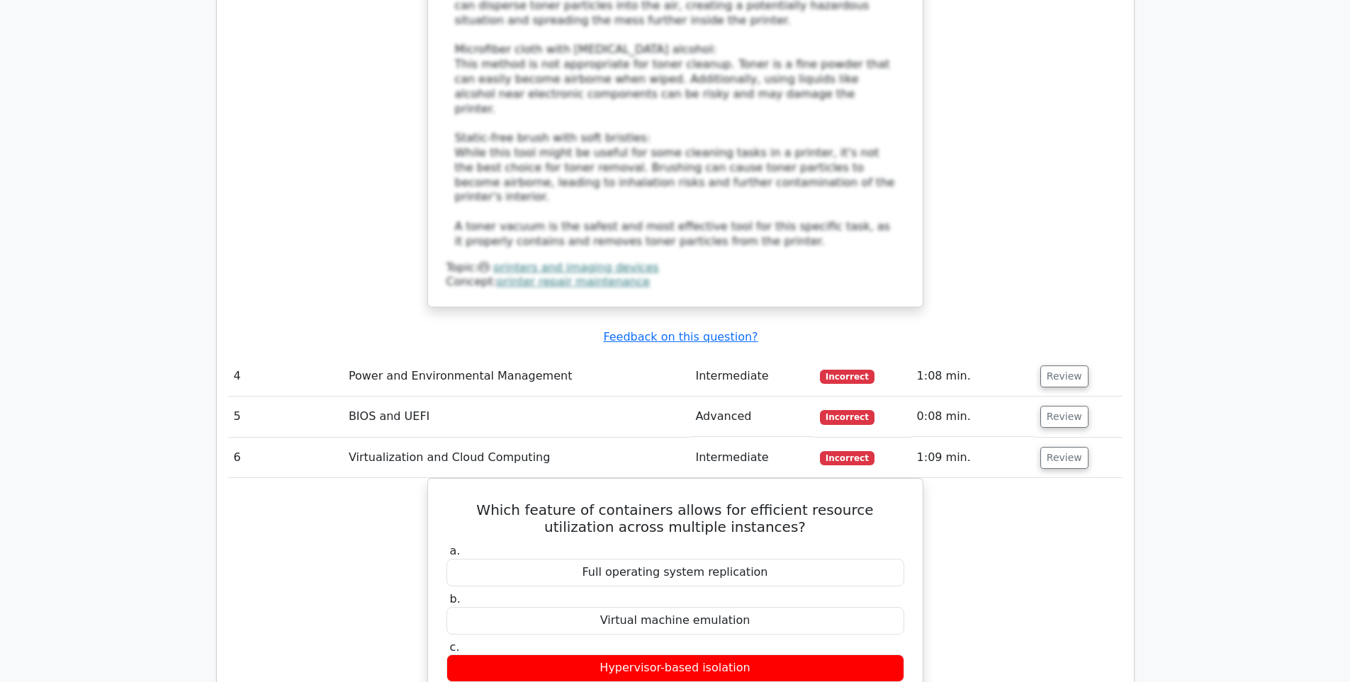
scroll to position [3391, 0]
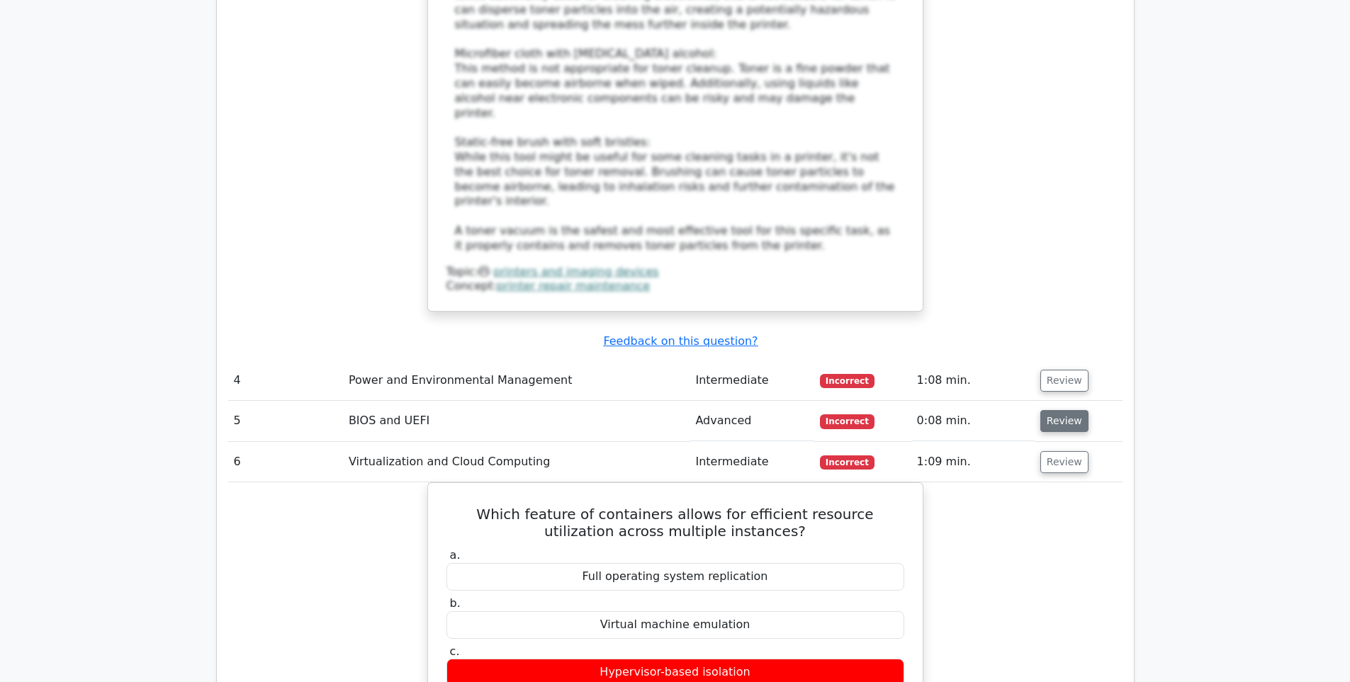
click at [1053, 410] on button "Review" at bounding box center [1064, 421] width 48 height 22
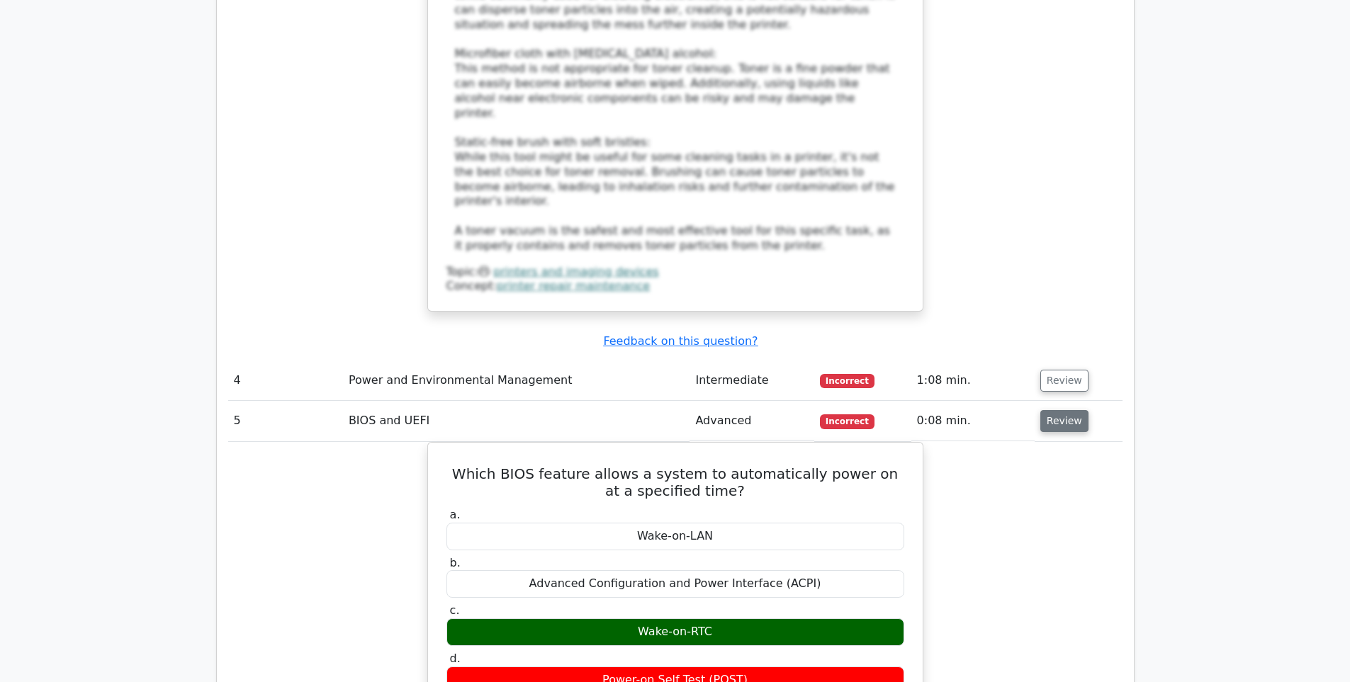
click at [1054, 410] on button "Review" at bounding box center [1064, 421] width 48 height 22
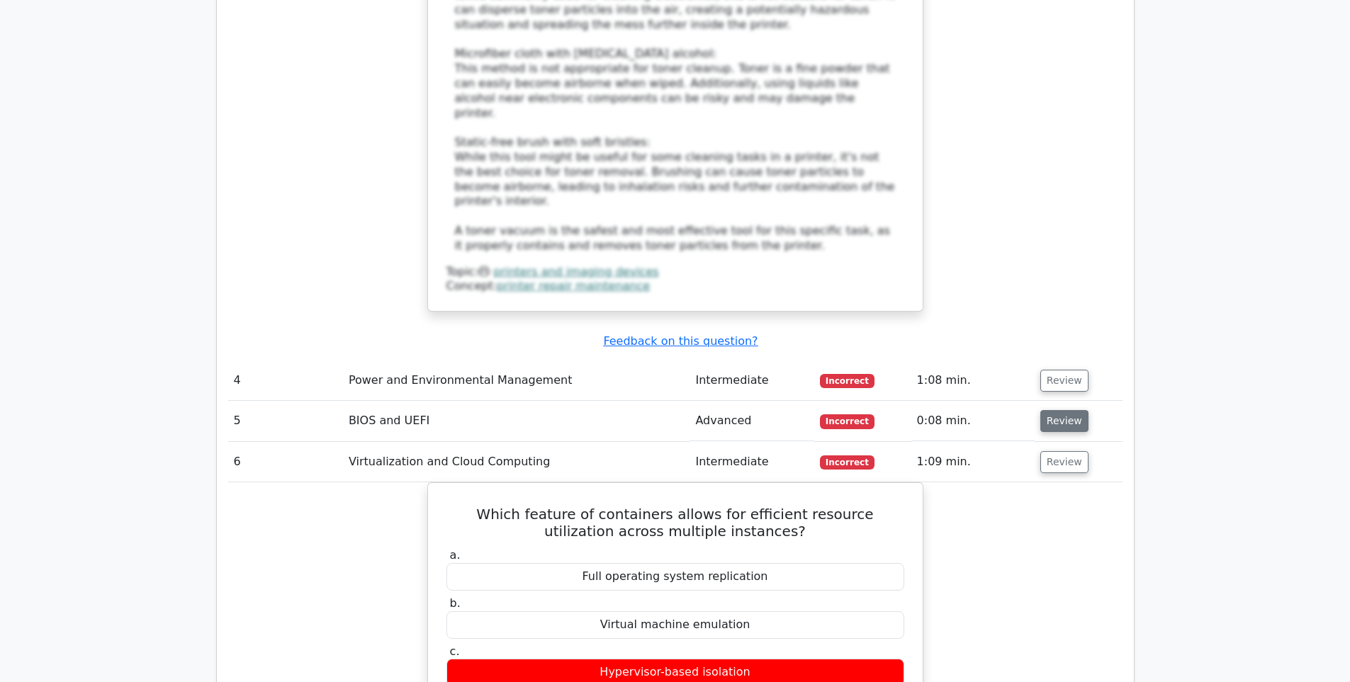
click at [1054, 410] on button "Review" at bounding box center [1064, 421] width 48 height 22
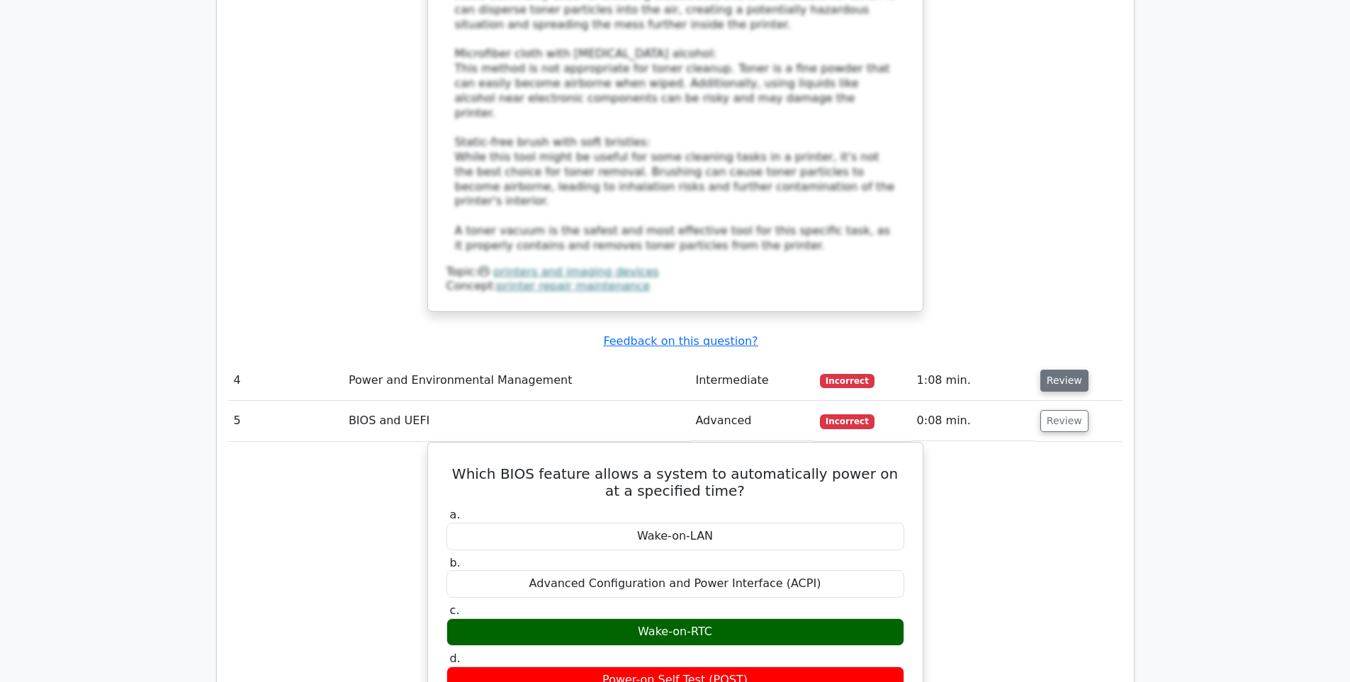
click at [1059, 370] on button "Review" at bounding box center [1064, 381] width 48 height 22
